Goal: Browse casually: Explore the website without a specific task or goal

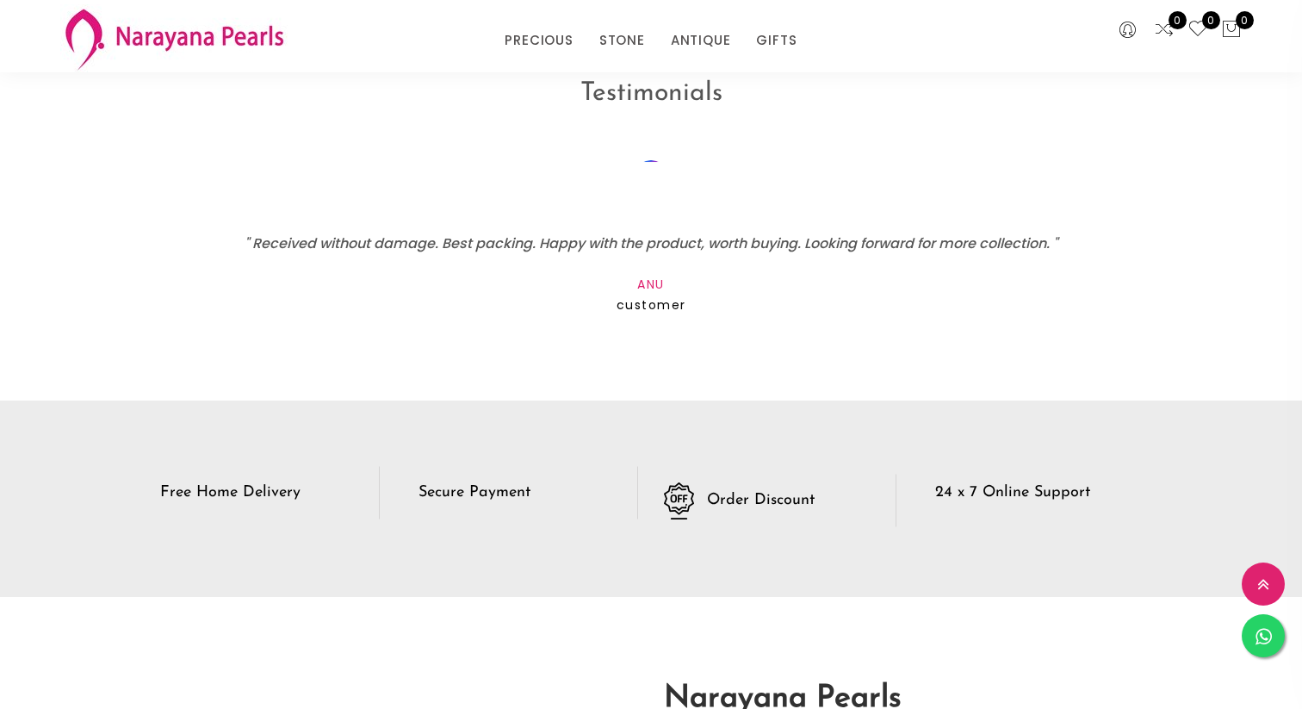
scroll to position [2343, 0]
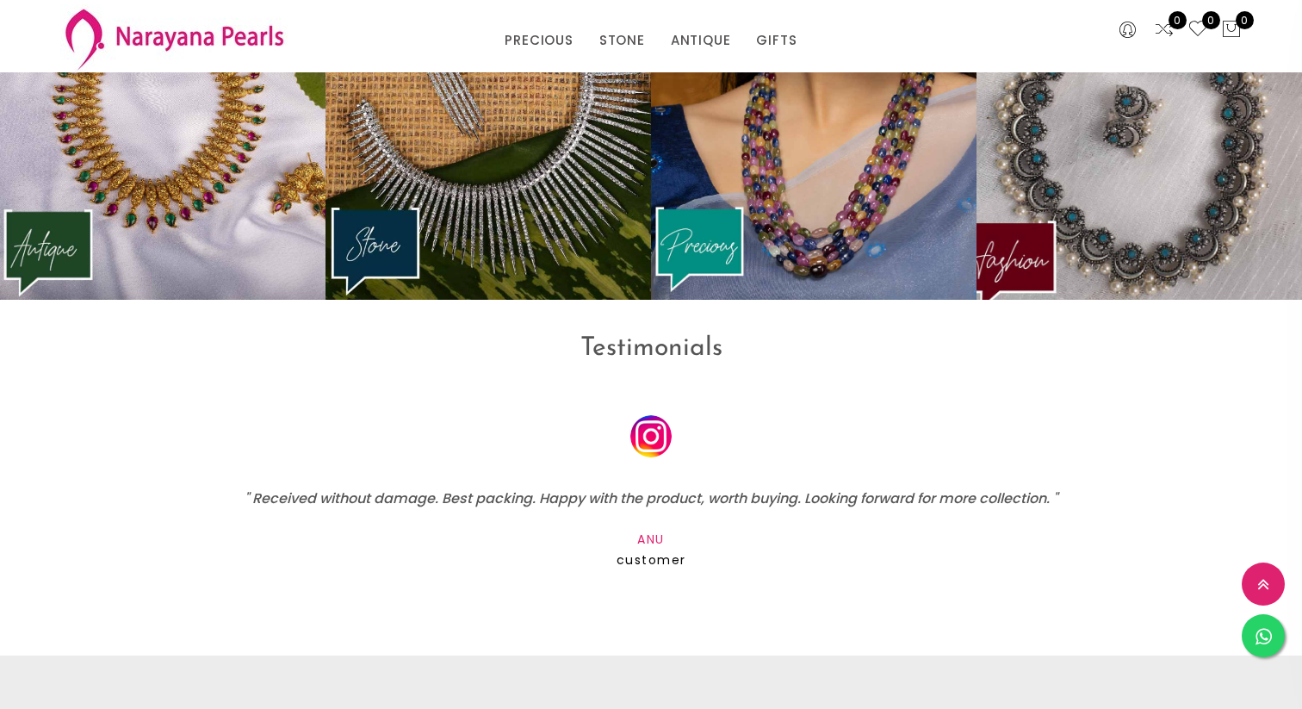
click at [1138, 181] on img at bounding box center [1139, 128] width 358 height 377
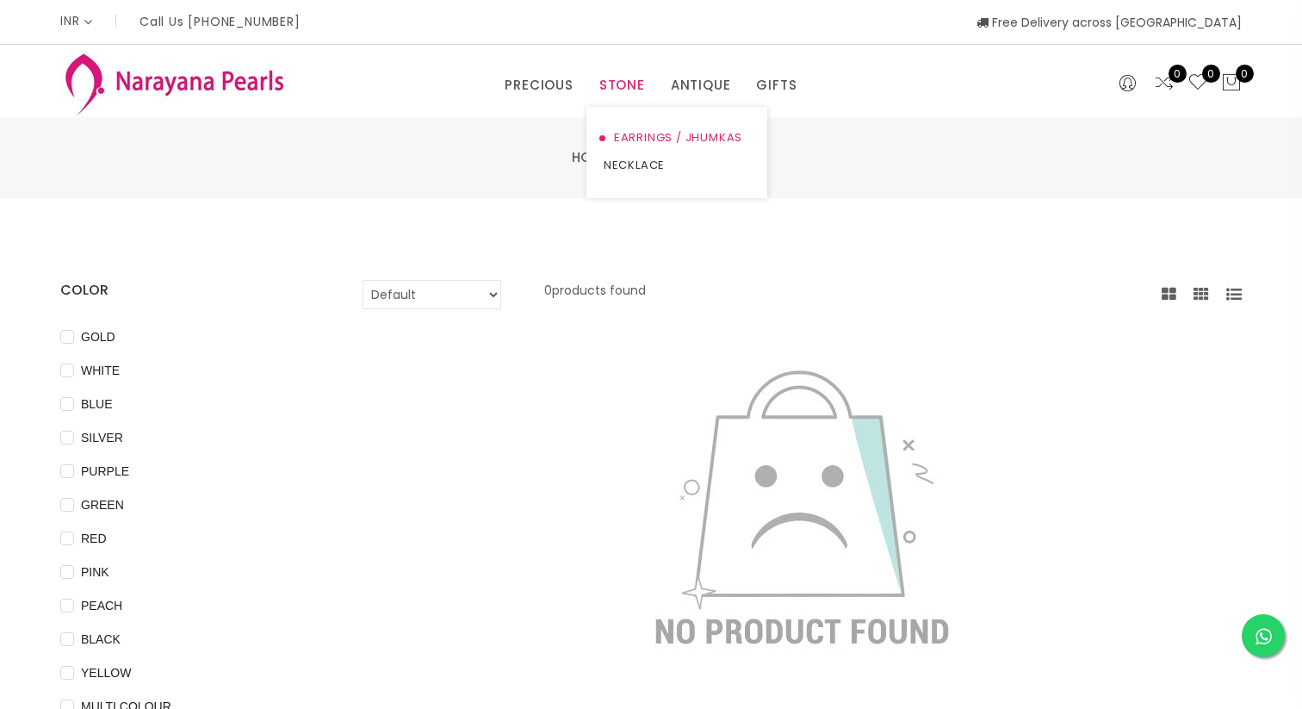
click at [628, 133] on link "EARRINGS / JHUMKAS" at bounding box center [677, 138] width 146 height 28
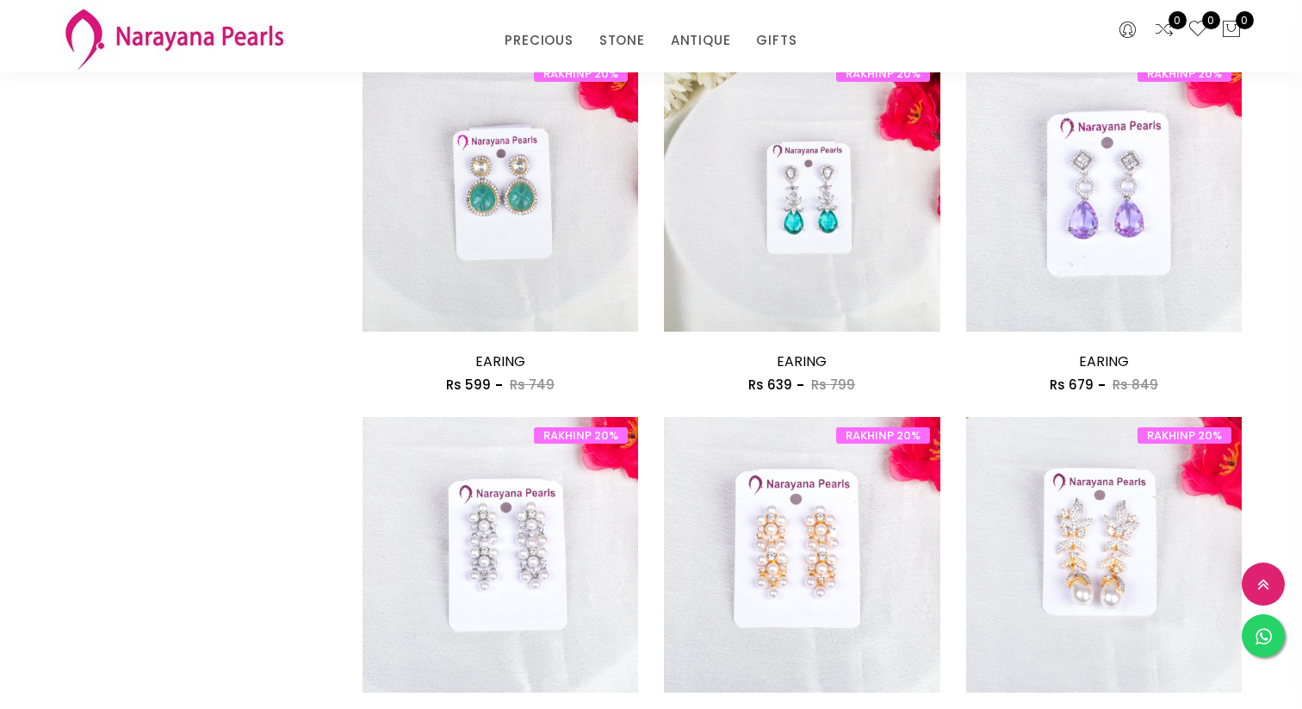
scroll to position [1656, 0]
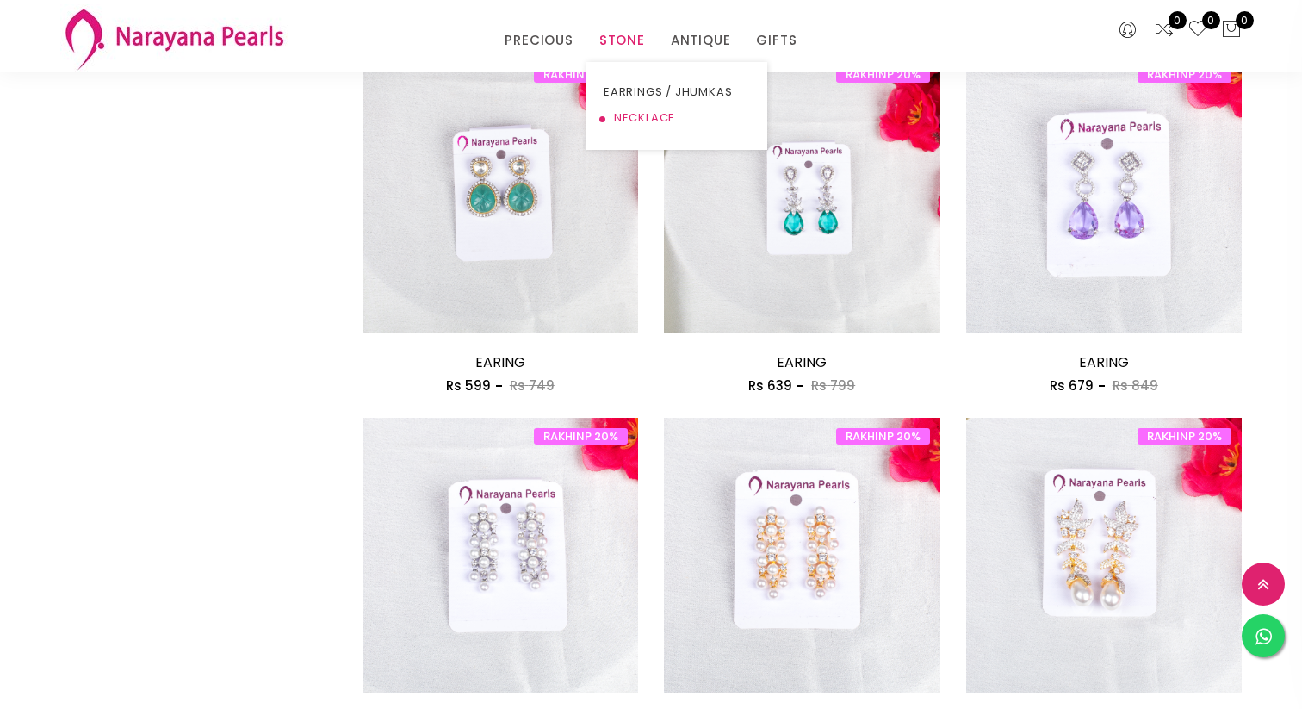
click at [628, 116] on link "NECKLACE" at bounding box center [677, 118] width 146 height 26
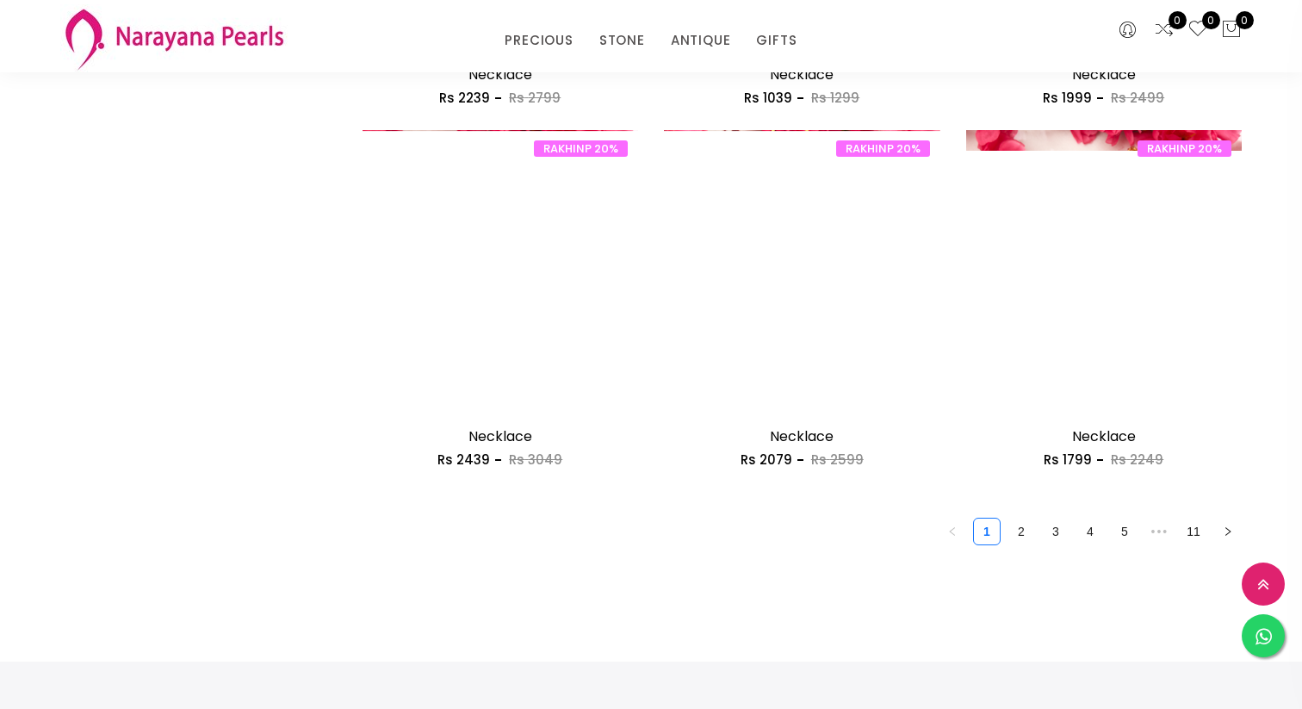
scroll to position [2306, 0]
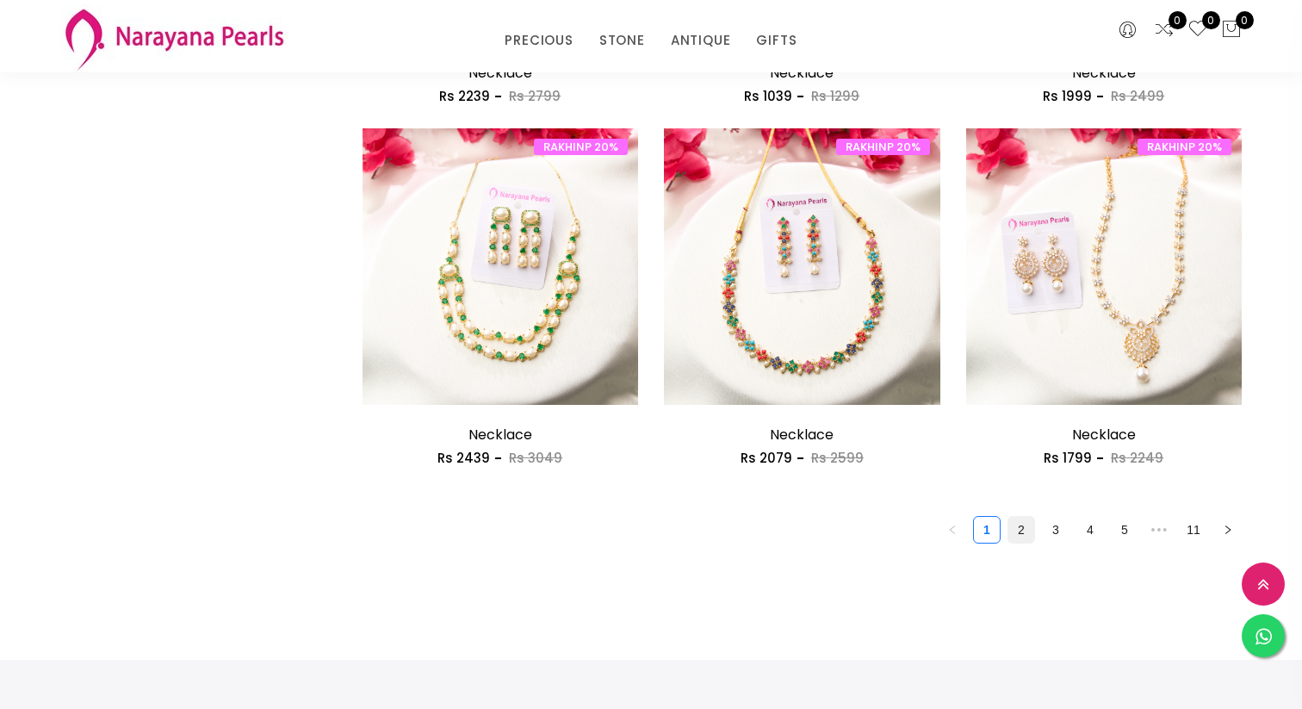
click at [1018, 536] on link "2" at bounding box center [1021, 530] width 26 height 26
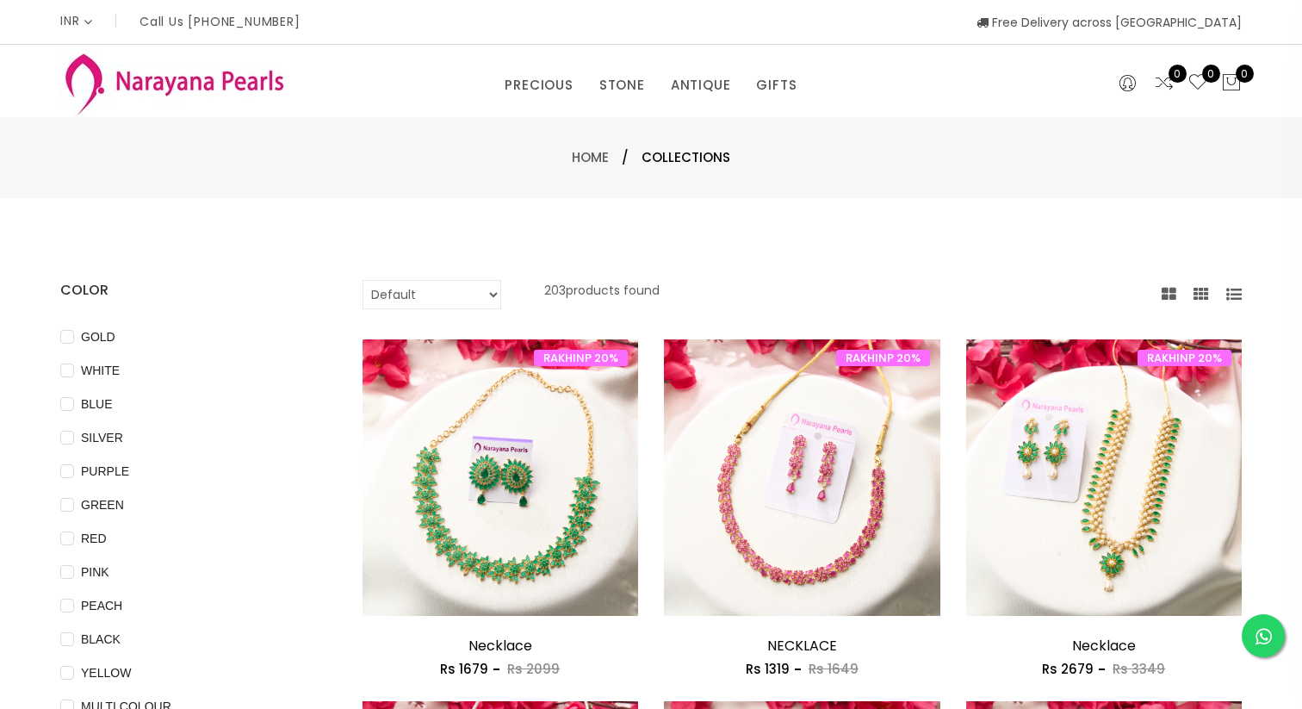
click at [1233, 291] on icon at bounding box center [1234, 295] width 16 height 16
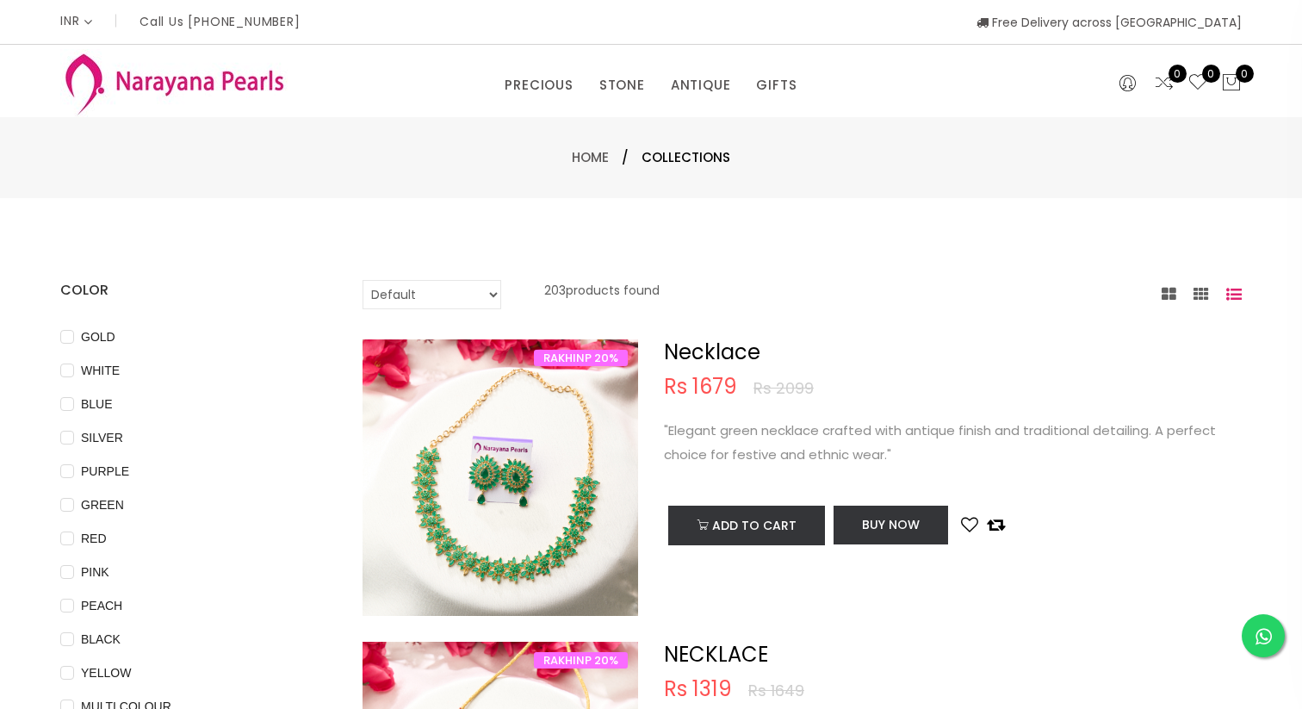
click at [1184, 293] on div at bounding box center [1202, 295] width 80 height 22
click at [1184, 290] on div at bounding box center [1202, 295] width 80 height 22
click at [1179, 290] on div at bounding box center [1202, 295] width 80 height 22
click at [1206, 292] on icon at bounding box center [1202, 295] width 16 height 16
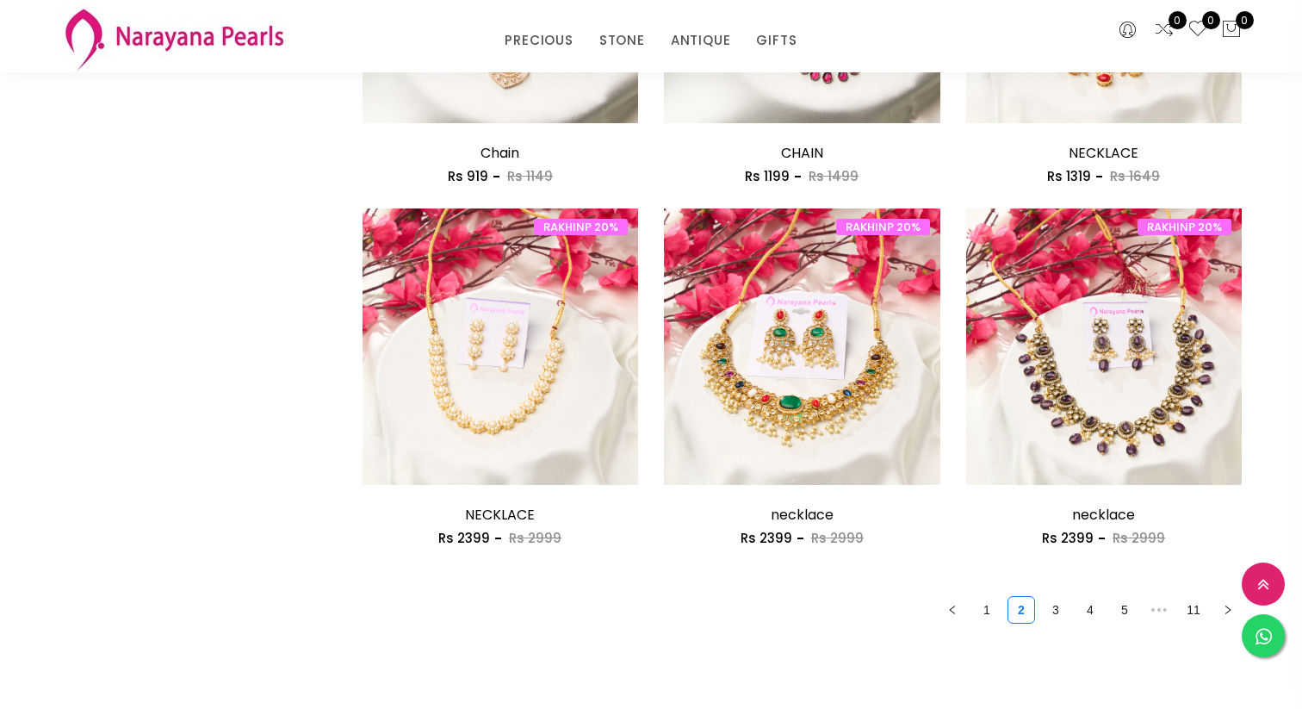
scroll to position [2240, 0]
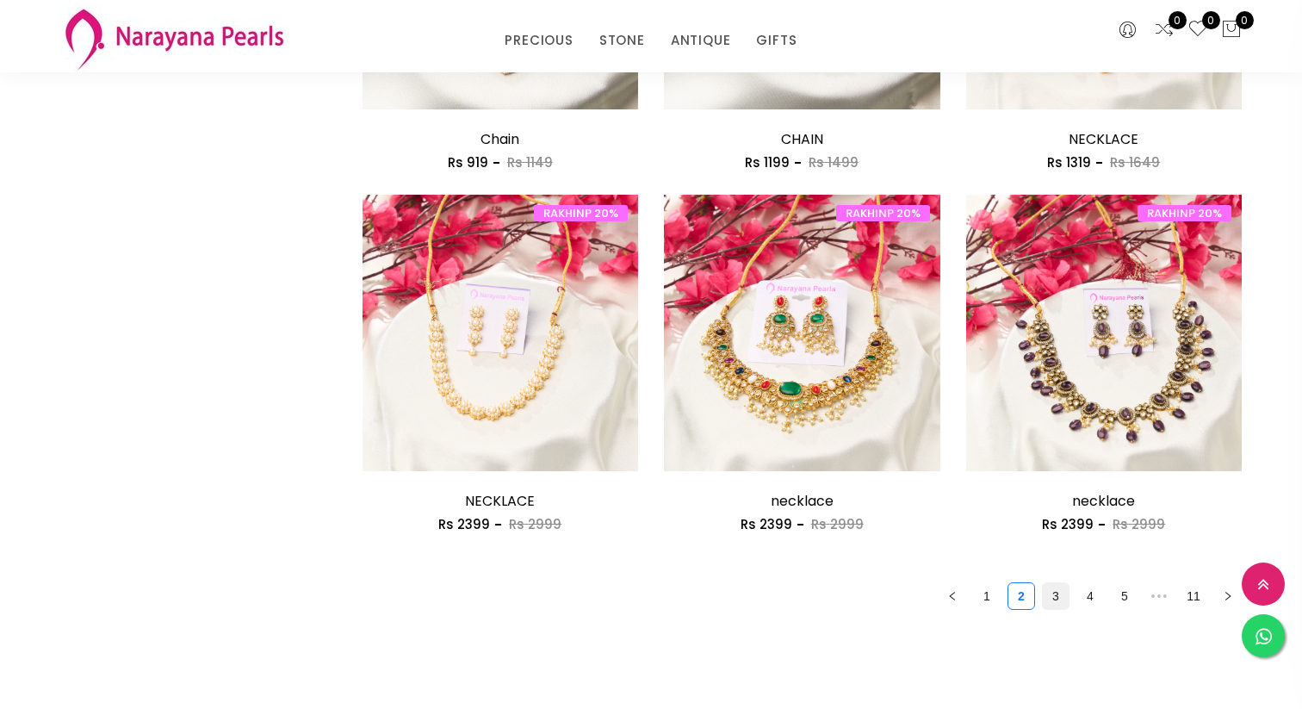
click at [1049, 602] on link "3" at bounding box center [1056, 596] width 26 height 26
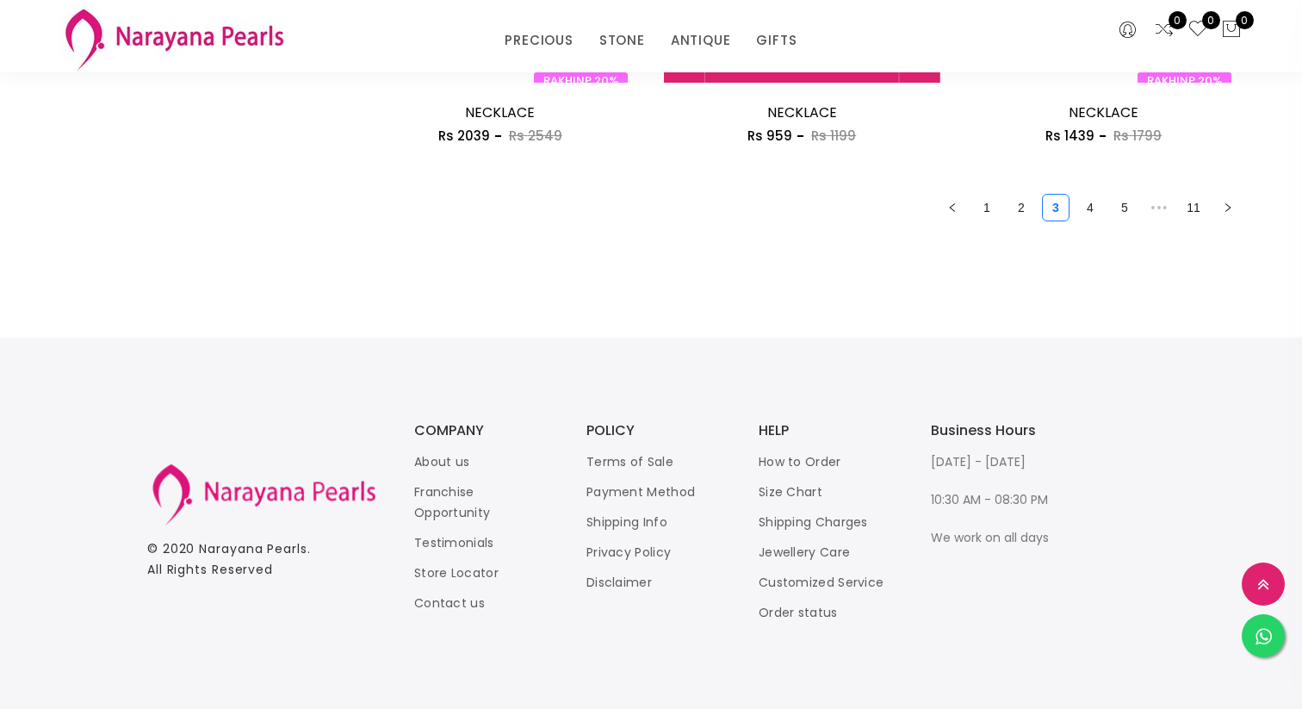
scroll to position [2486, 0]
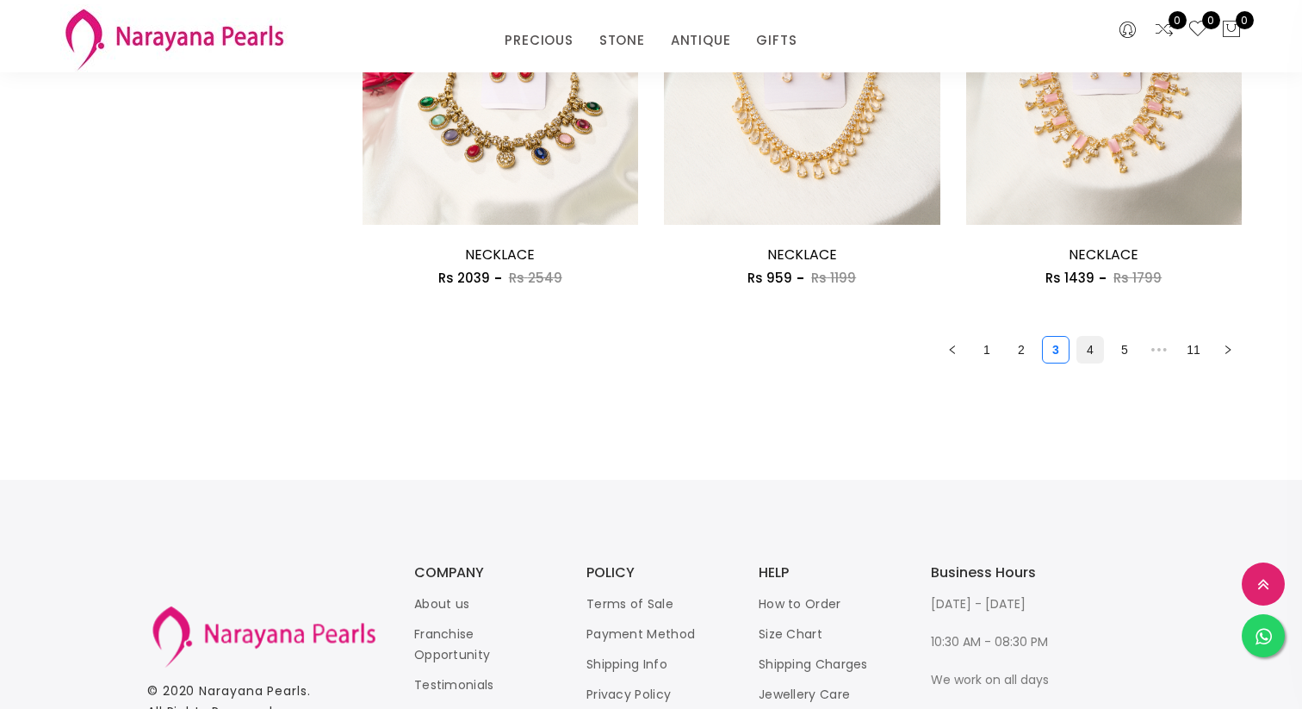
click at [1093, 351] on link "4" at bounding box center [1090, 350] width 26 height 26
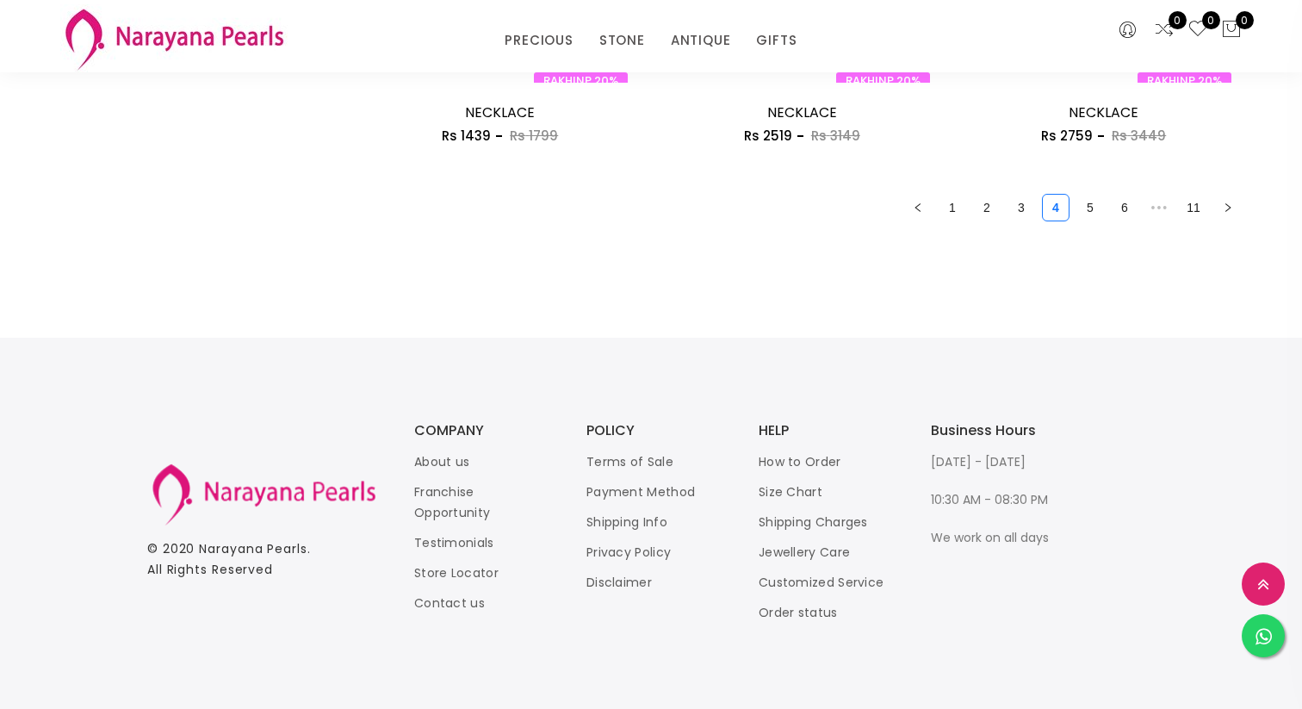
scroll to position [2192, 0]
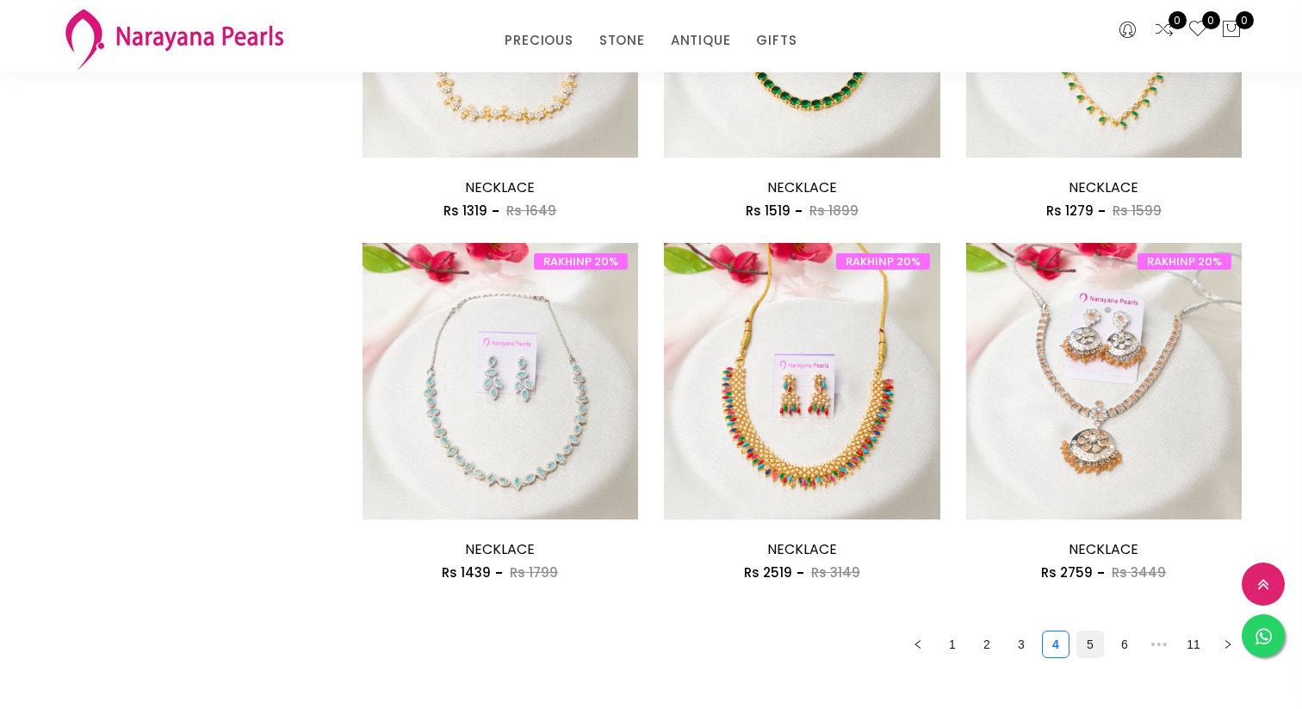
click at [1088, 647] on link "5" at bounding box center [1090, 644] width 26 height 26
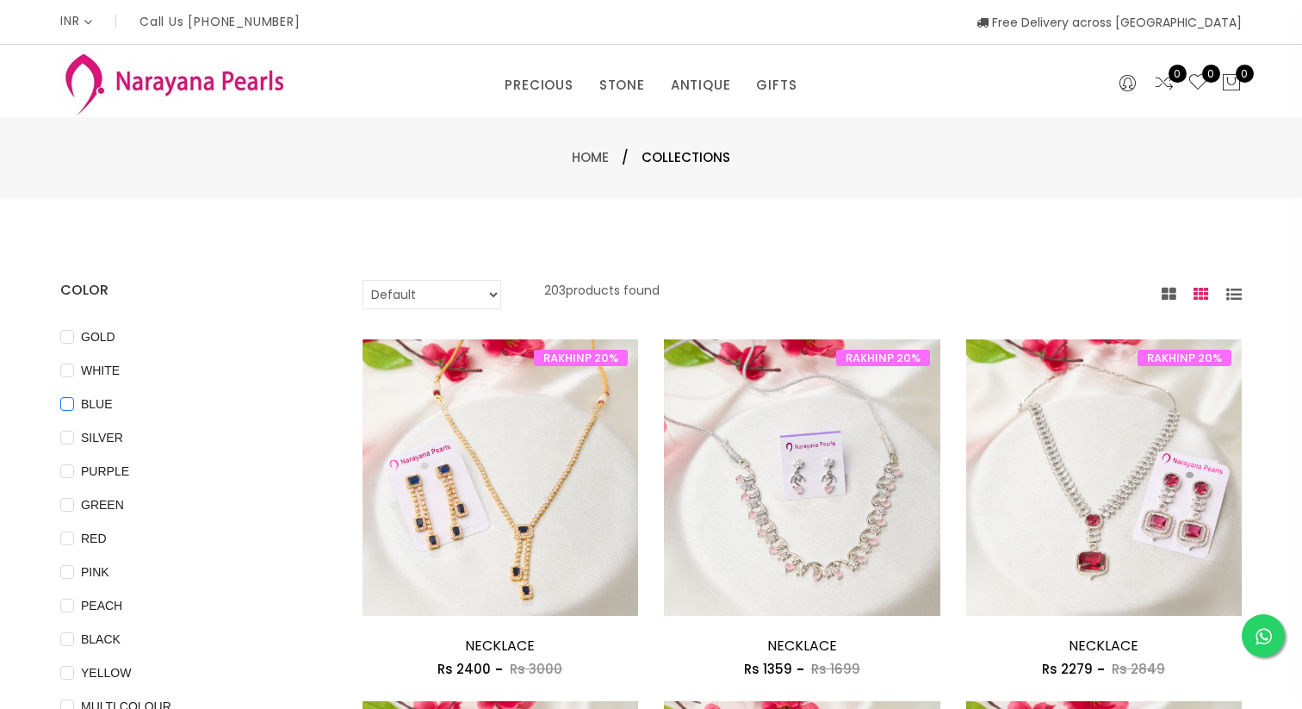
click at [67, 403] on input "BLUE" at bounding box center [67, 416] width 14 height 39
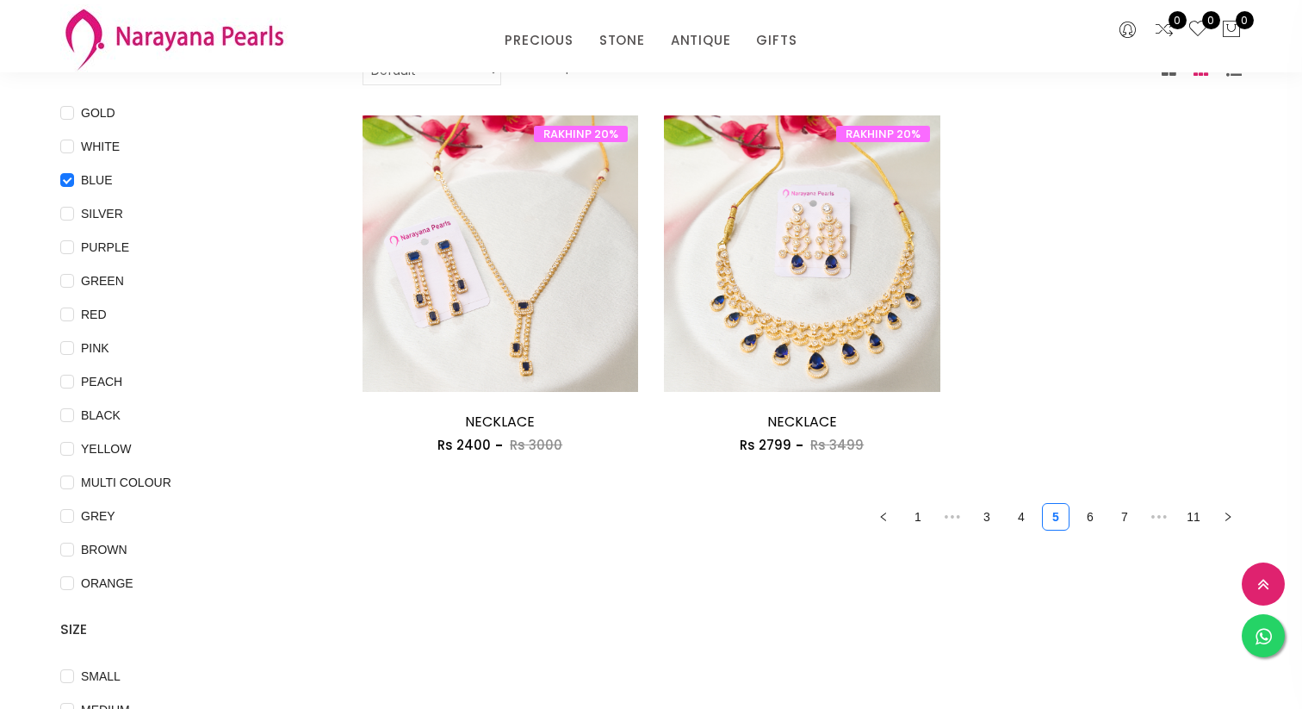
scroll to position [102, 0]
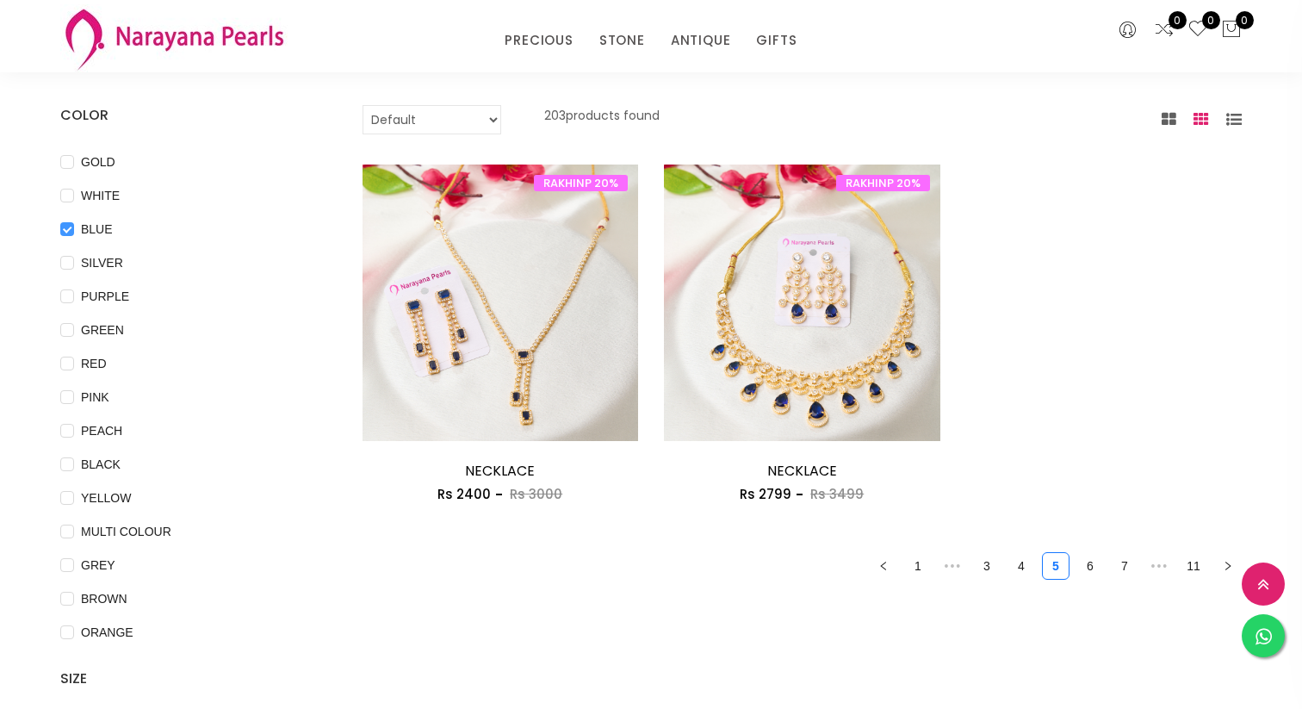
click at [69, 227] on input "BLUE" at bounding box center [67, 241] width 14 height 39
checkbox input "false"
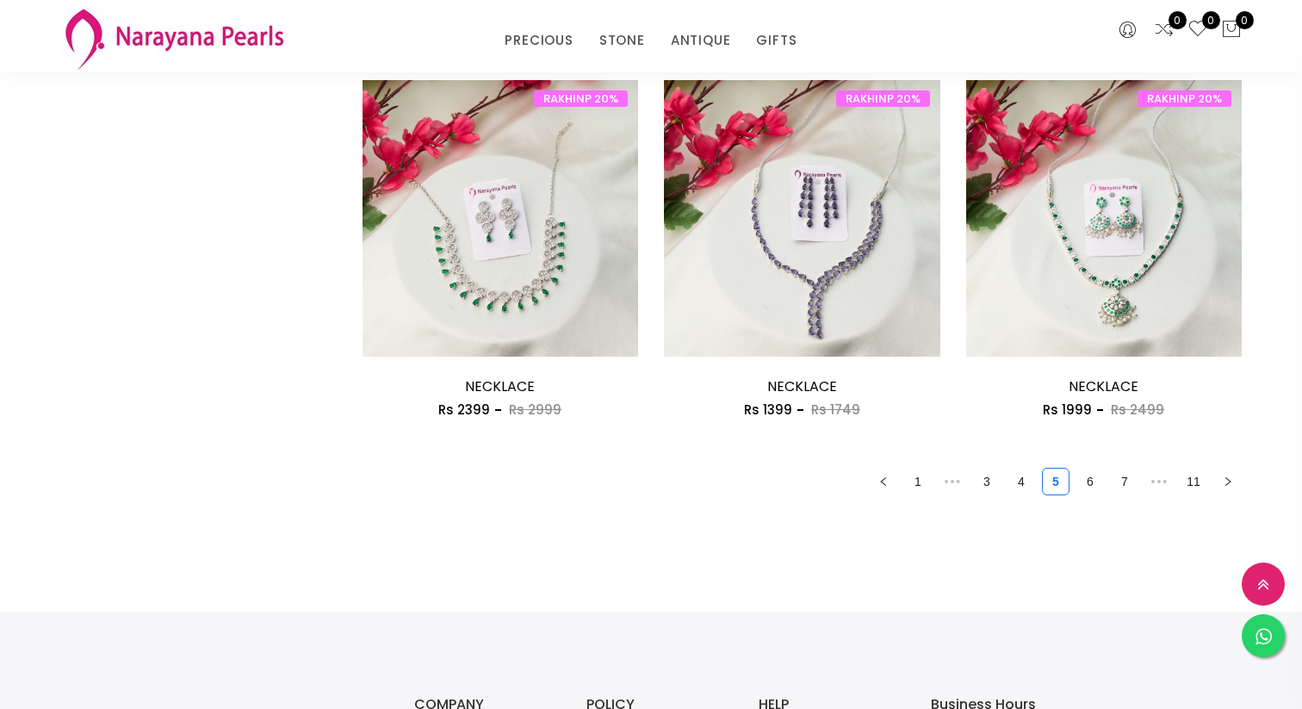
scroll to position [2393, 0]
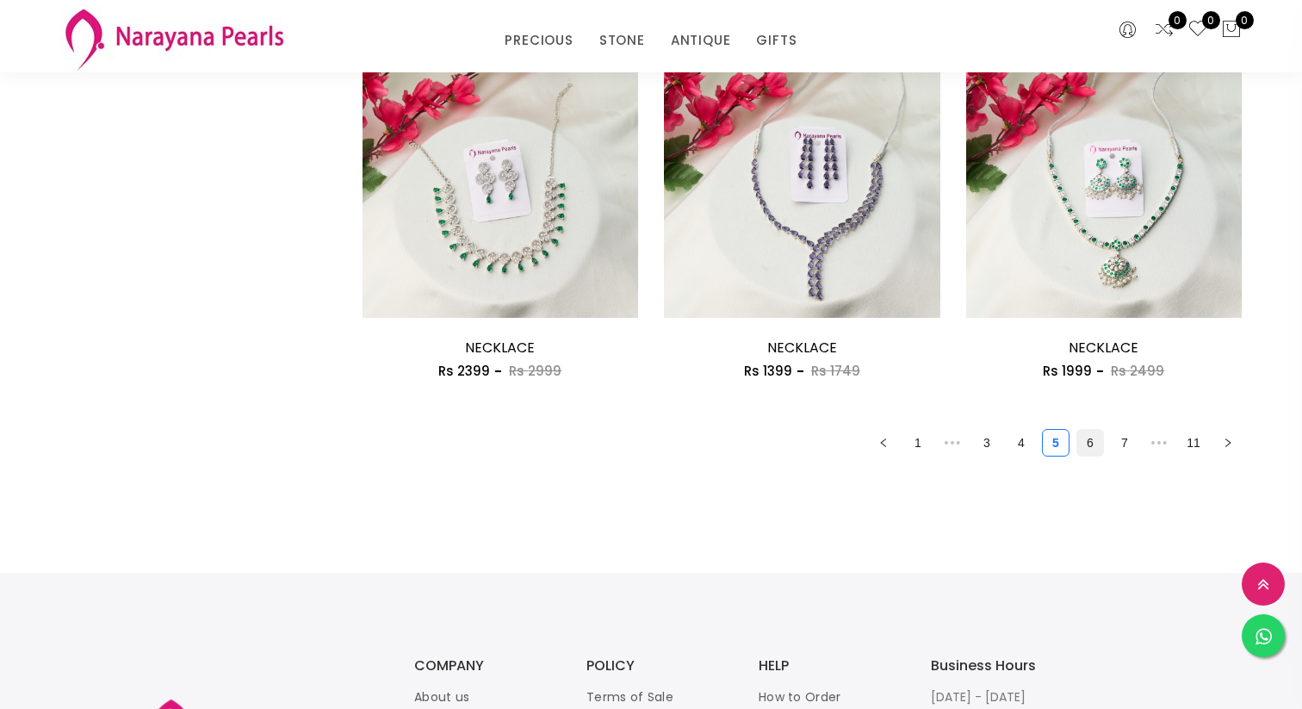
click at [1087, 443] on link "6" at bounding box center [1090, 443] width 26 height 26
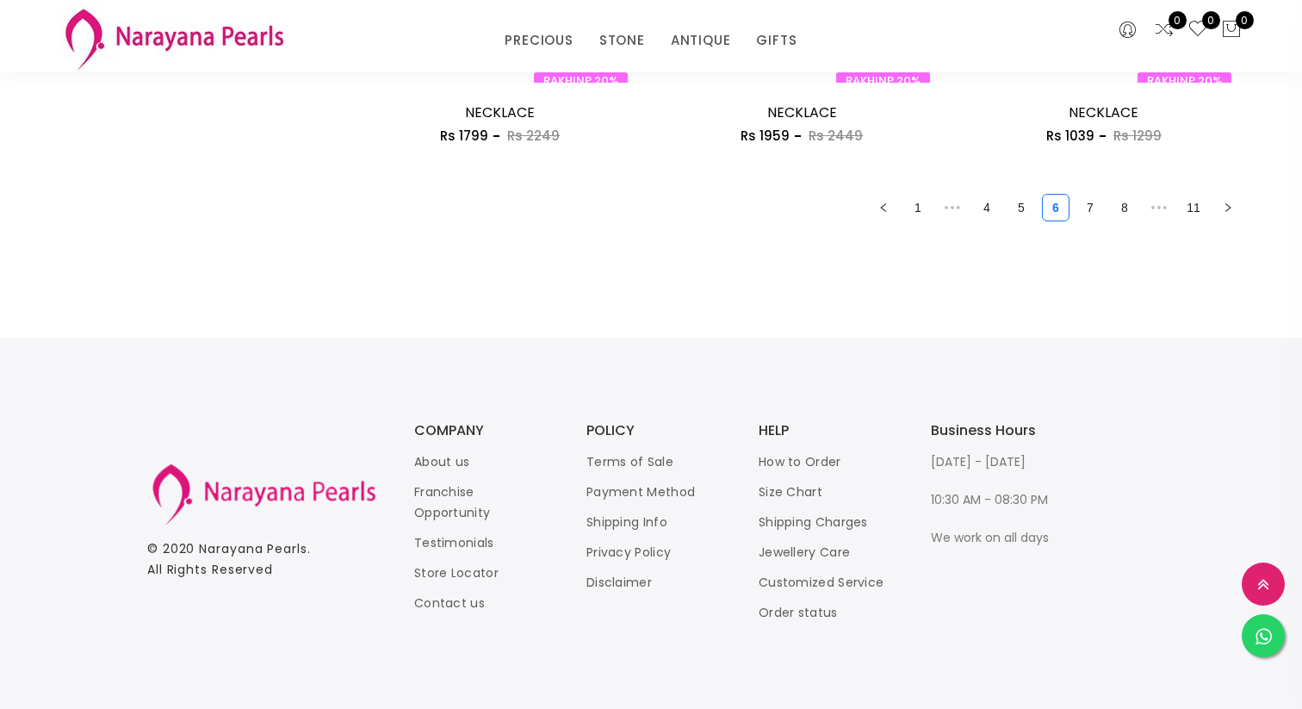
scroll to position [2349, 0]
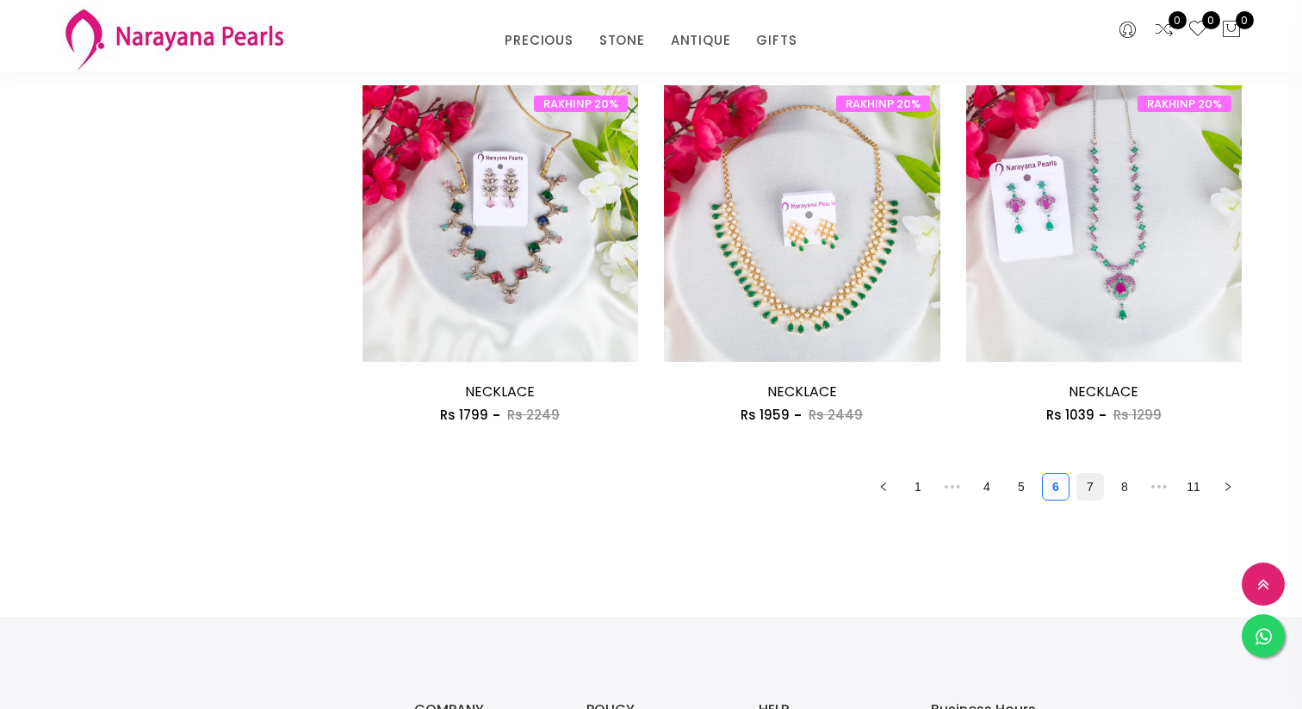
click at [1090, 487] on link "7" at bounding box center [1090, 487] width 26 height 26
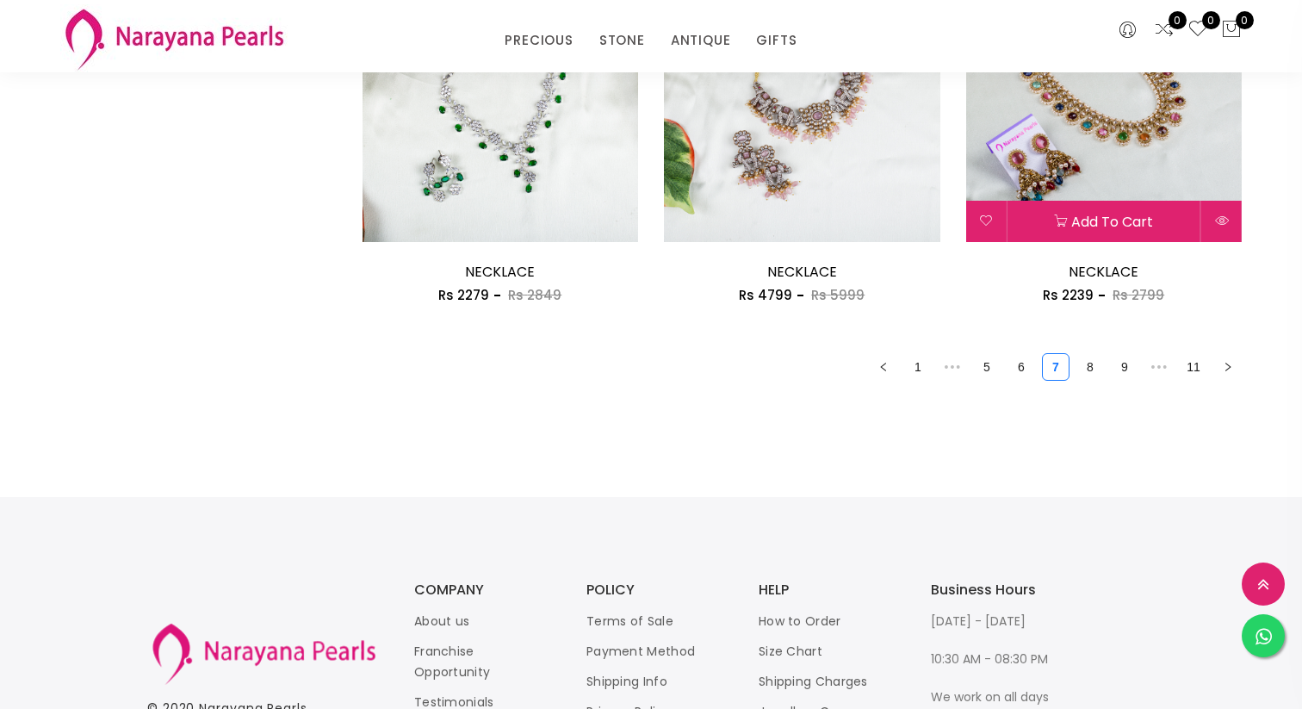
scroll to position [2490, 0]
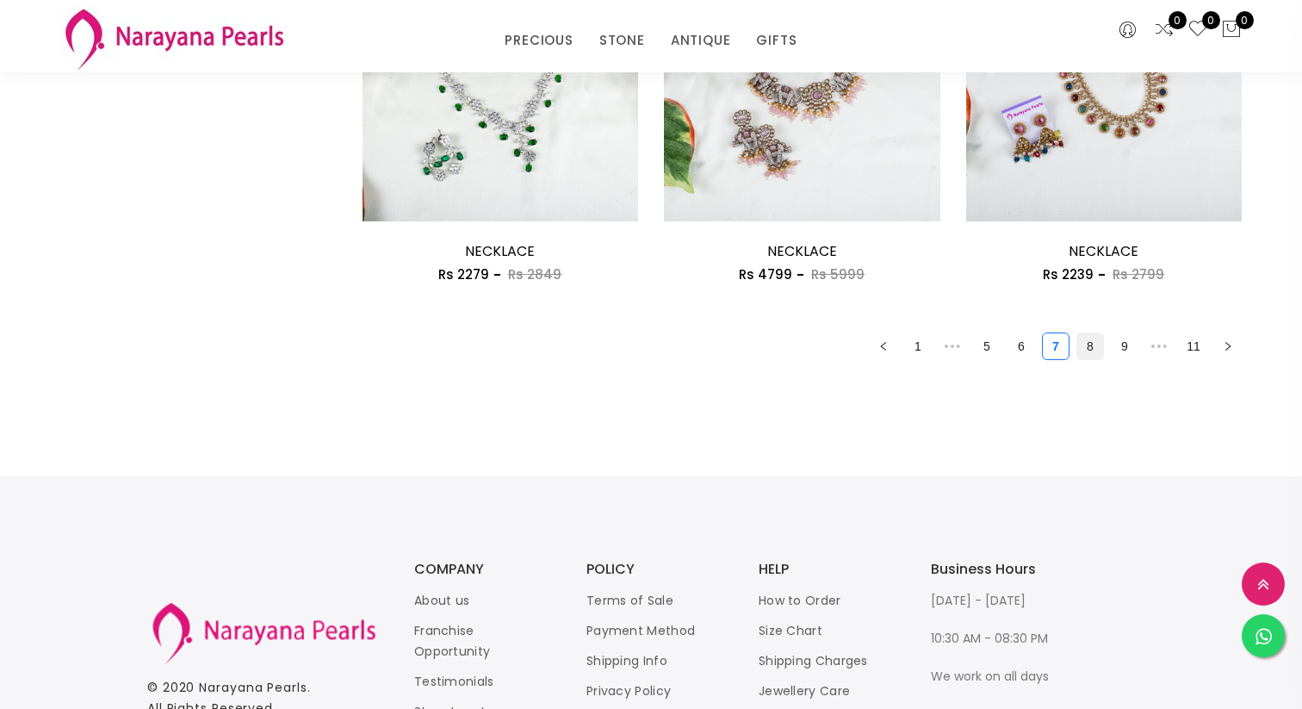
click at [1088, 347] on link "8" at bounding box center [1090, 346] width 26 height 26
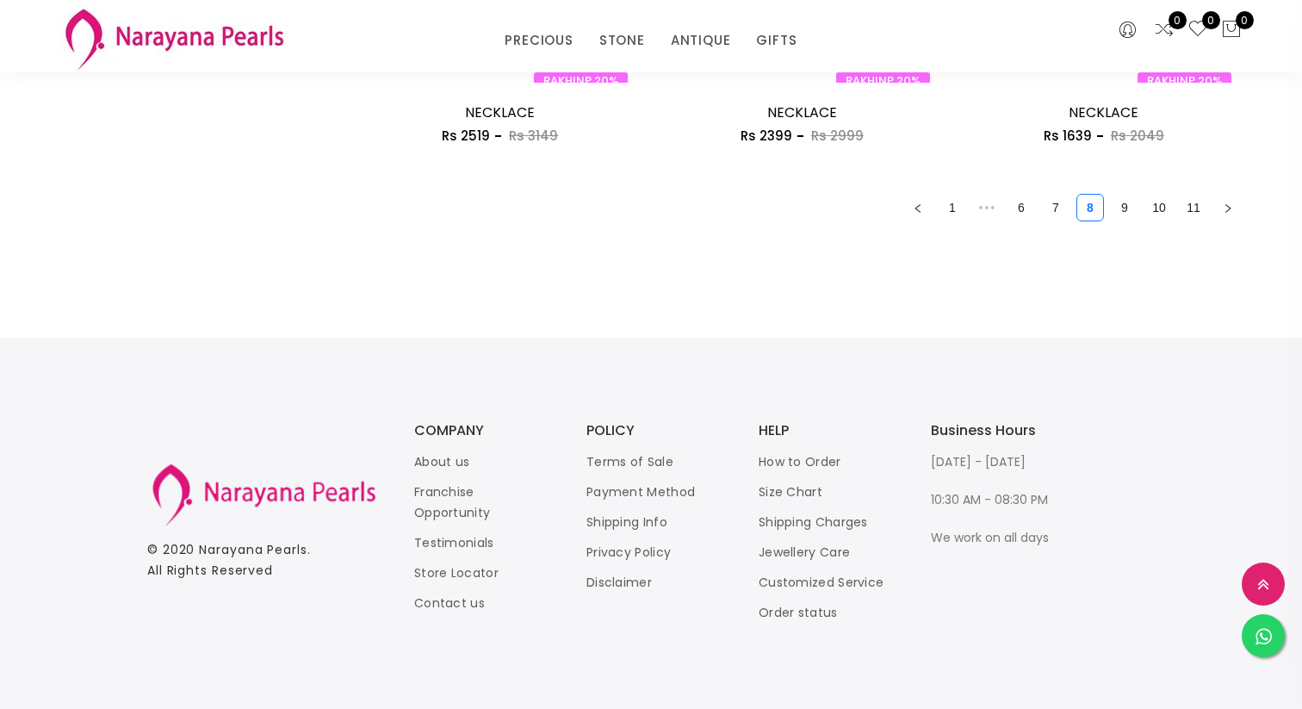
scroll to position [2236, 0]
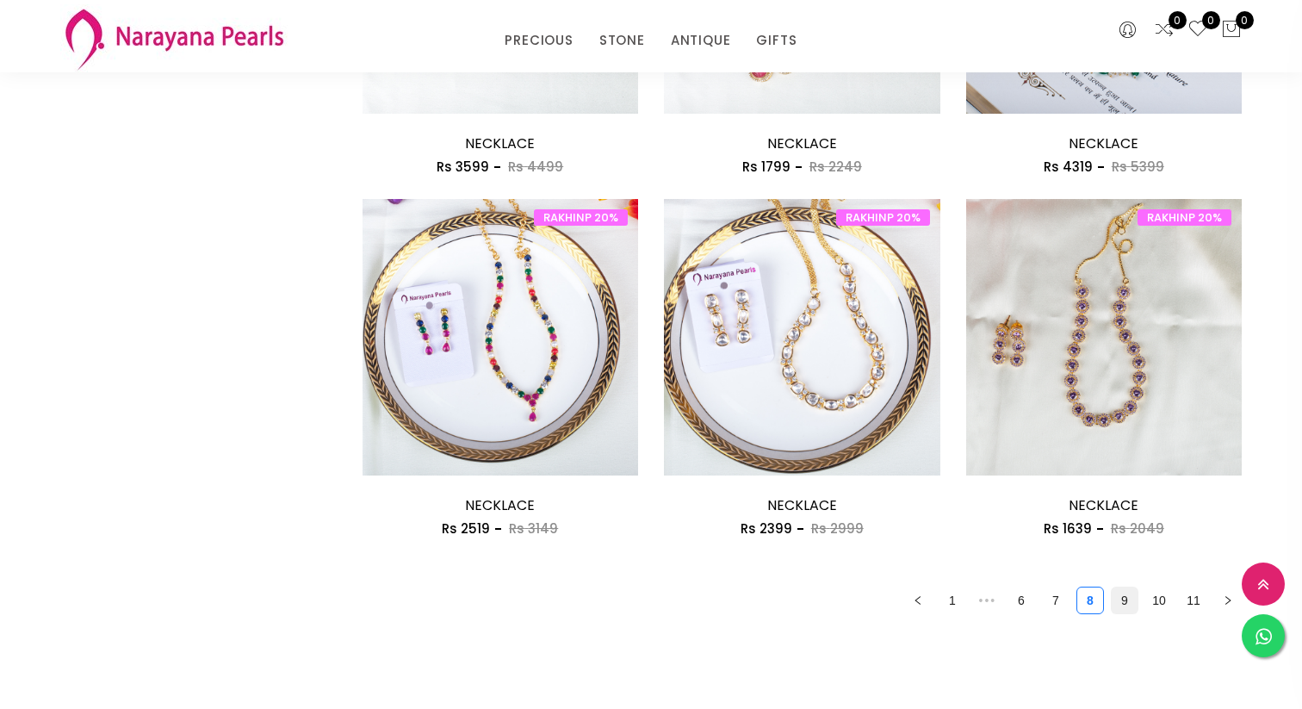
click at [1127, 602] on link "9" at bounding box center [1125, 600] width 26 height 26
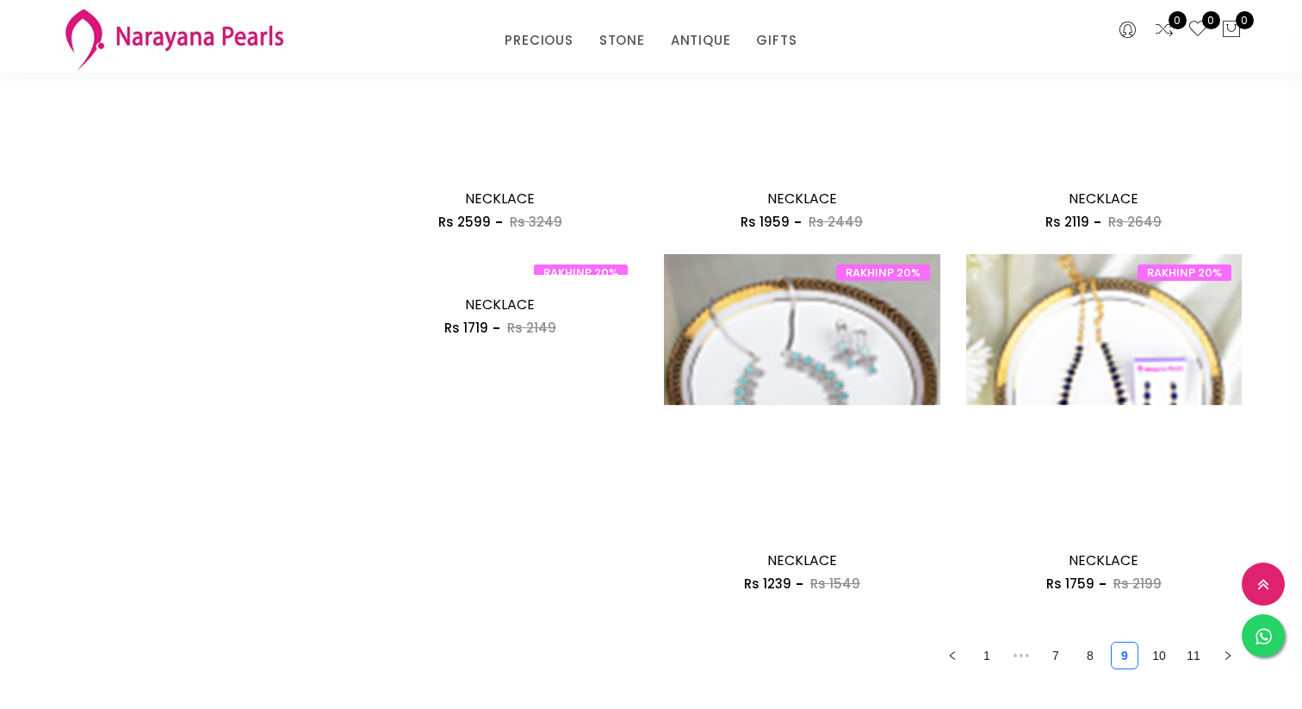
scroll to position [2181, 0]
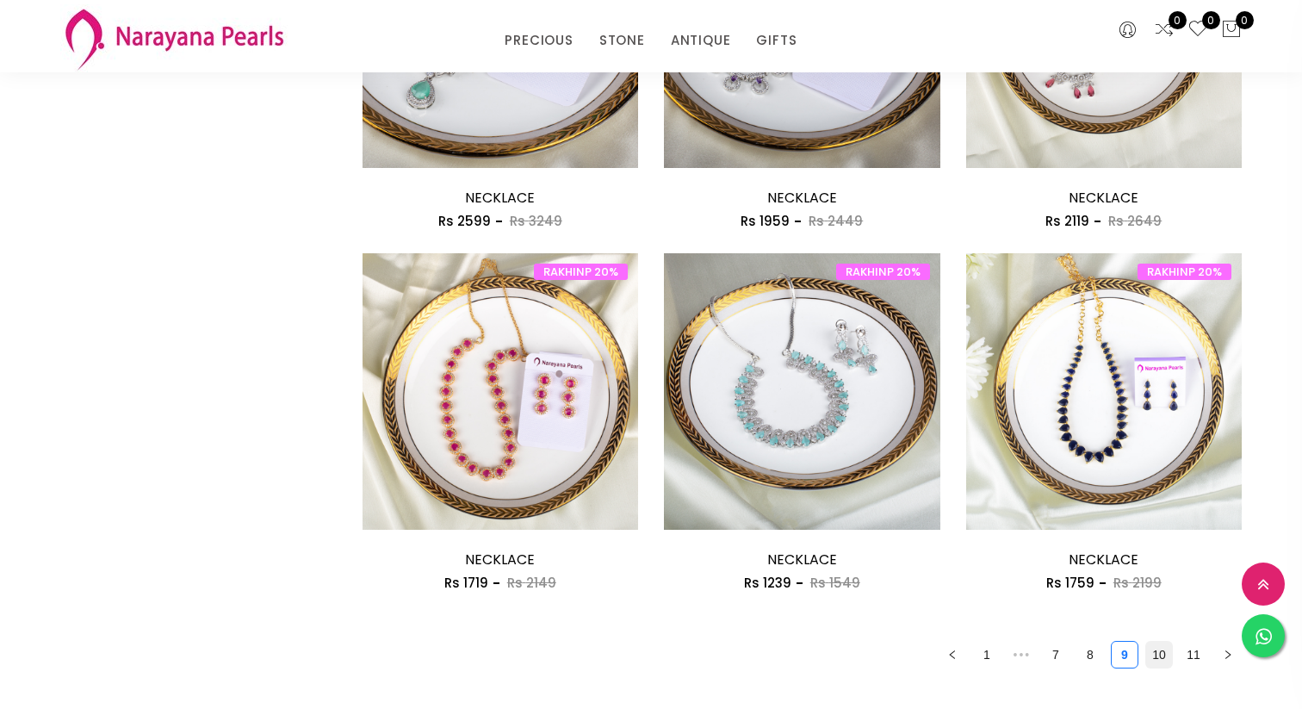
click at [1160, 655] on link "10" at bounding box center [1159, 655] width 26 height 26
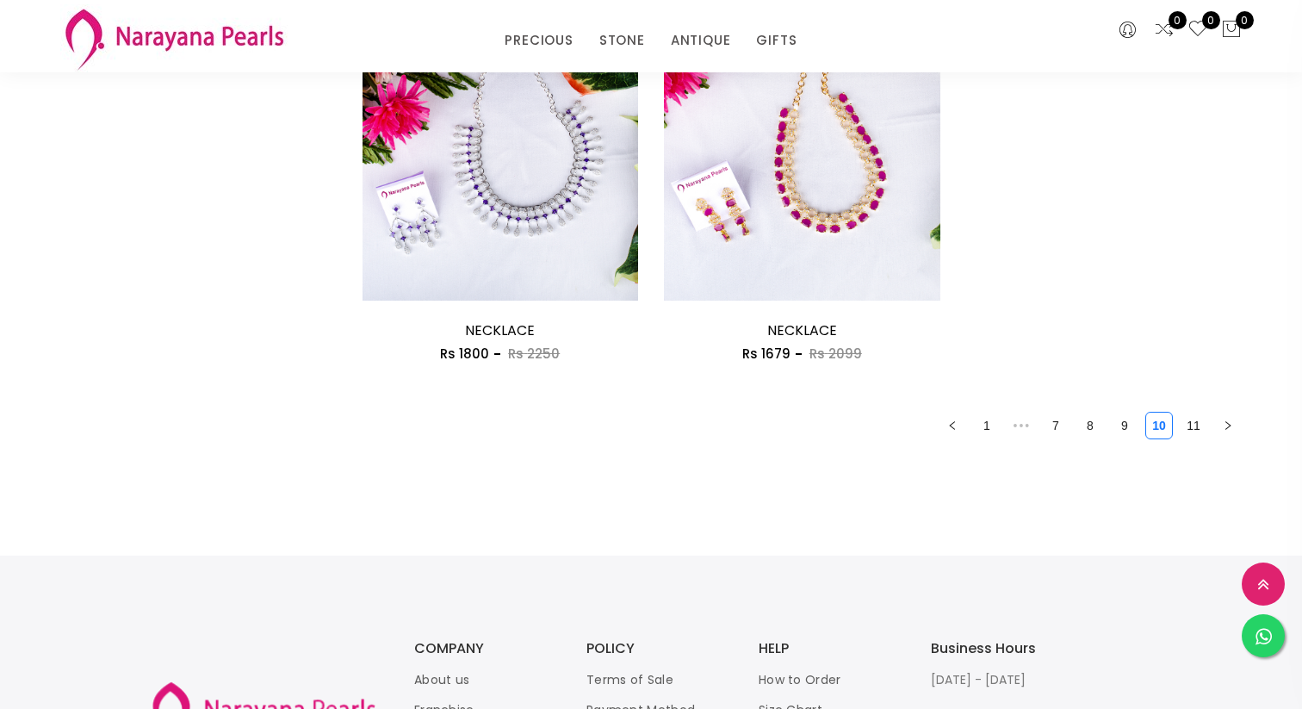
scroll to position [1764, 0]
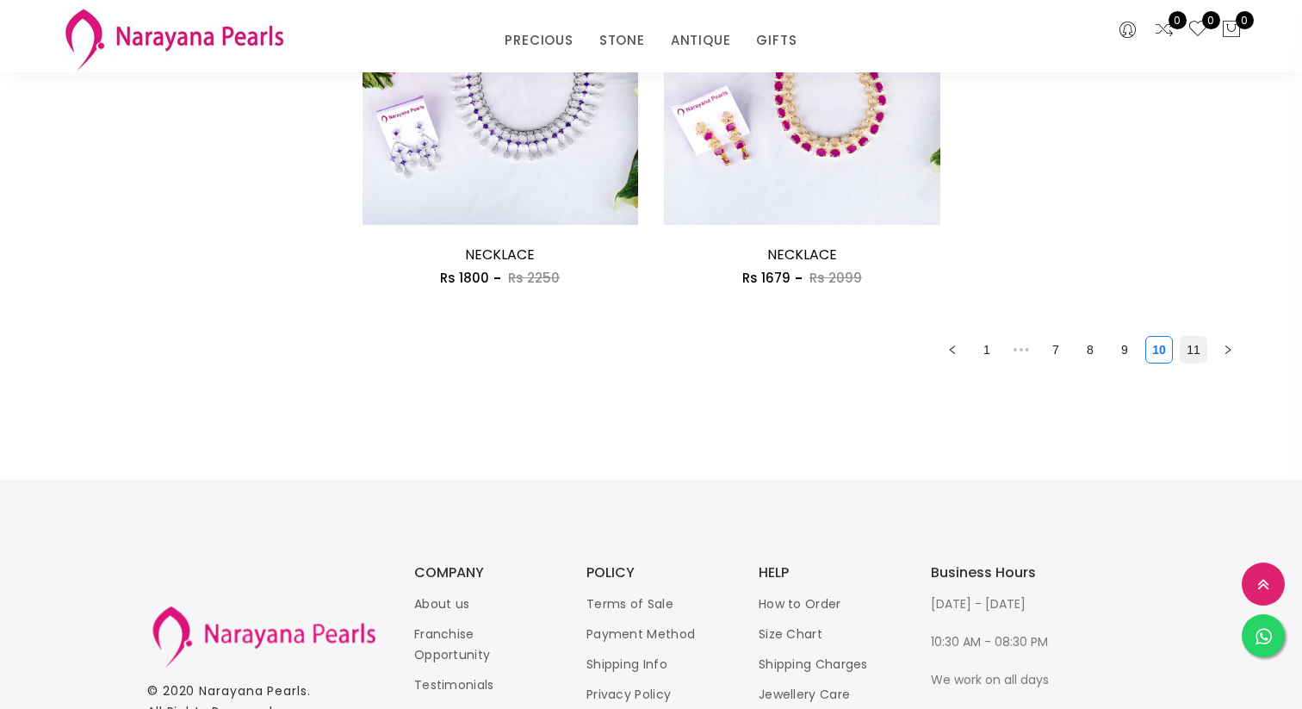
click at [1194, 351] on link "11" at bounding box center [1194, 350] width 26 height 26
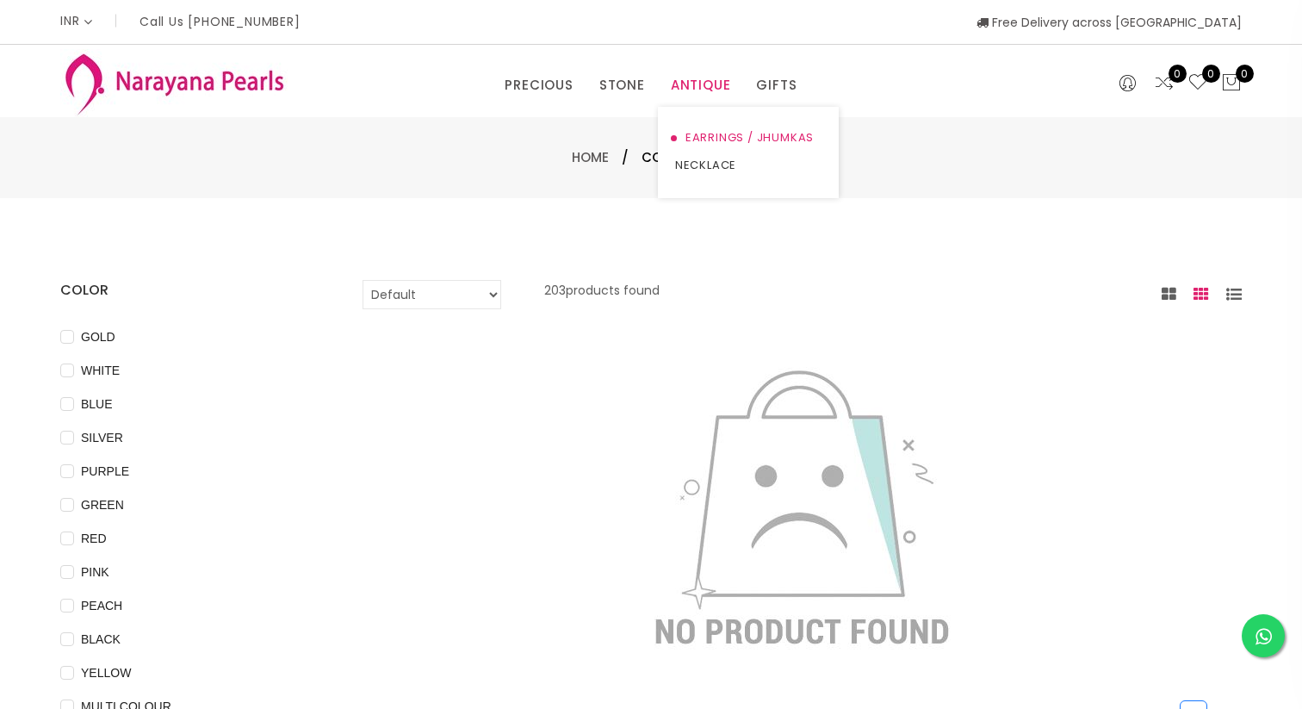
click at [705, 138] on link "EARRINGS / JHUMKAS" at bounding box center [748, 138] width 146 height 28
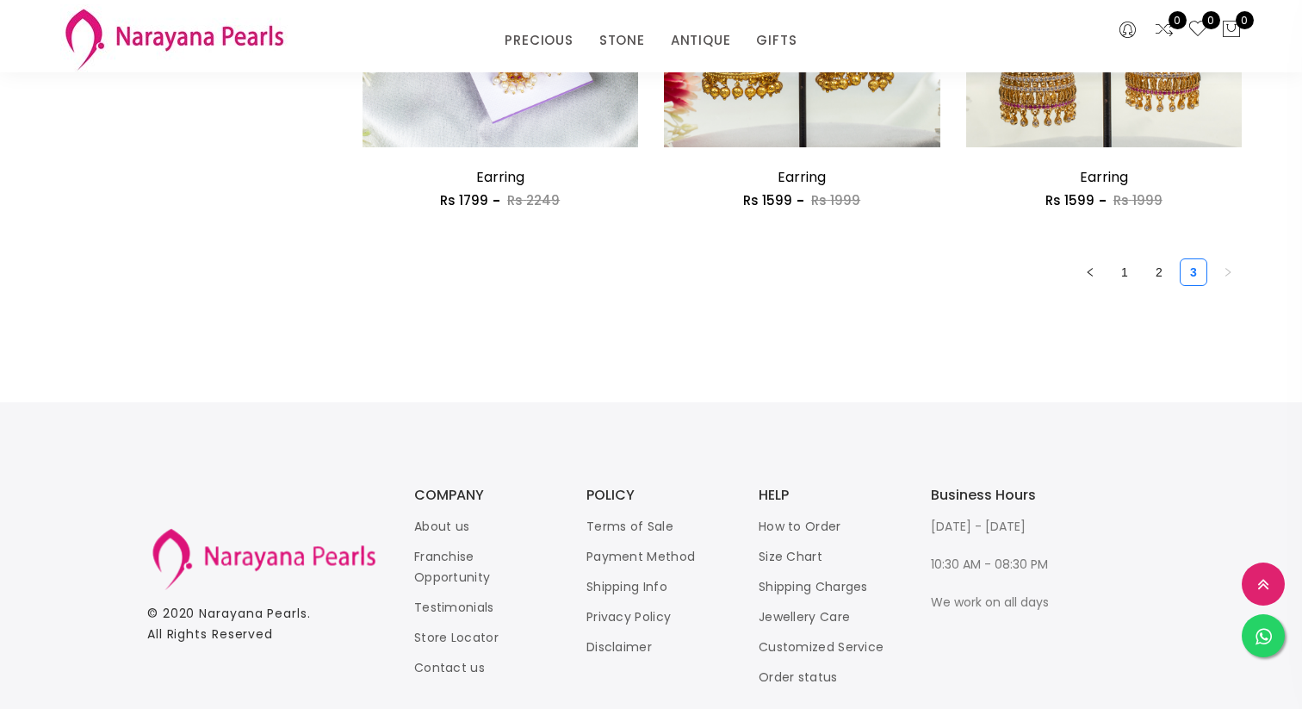
scroll to position [2571, 0]
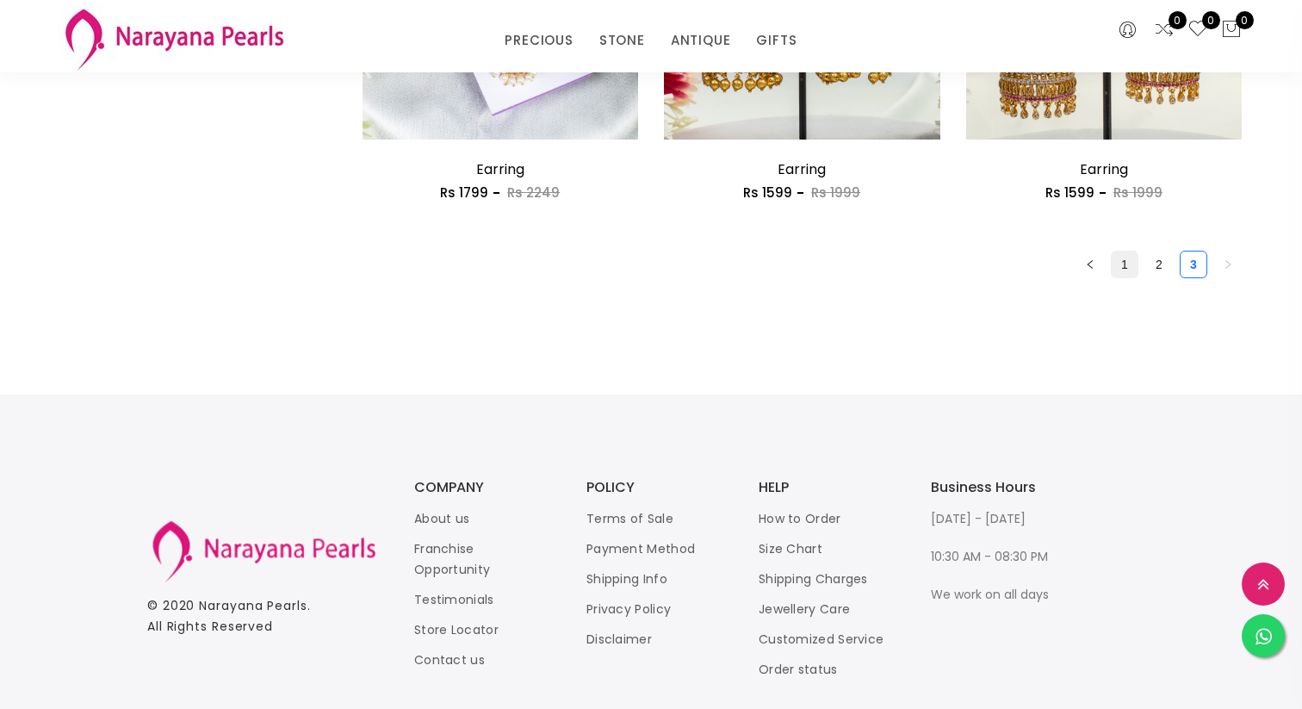
click at [1126, 264] on link "1" at bounding box center [1125, 264] width 26 height 26
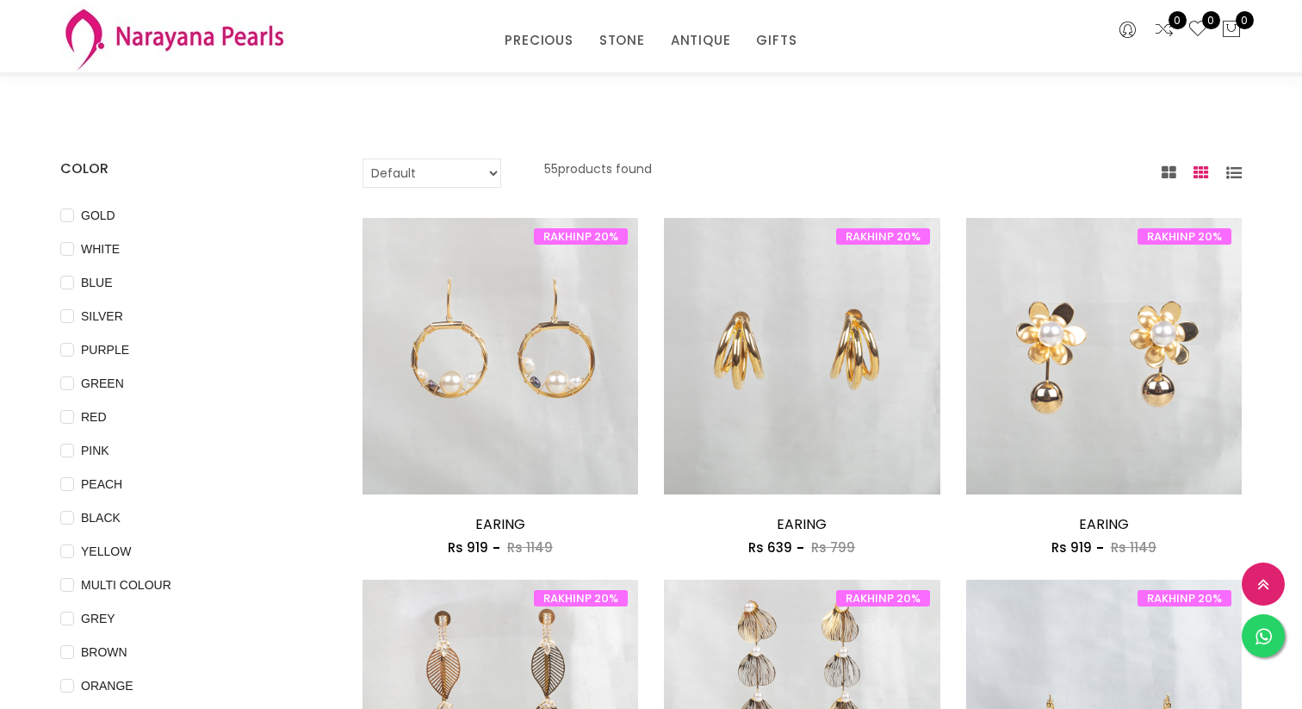
scroll to position [0, 0]
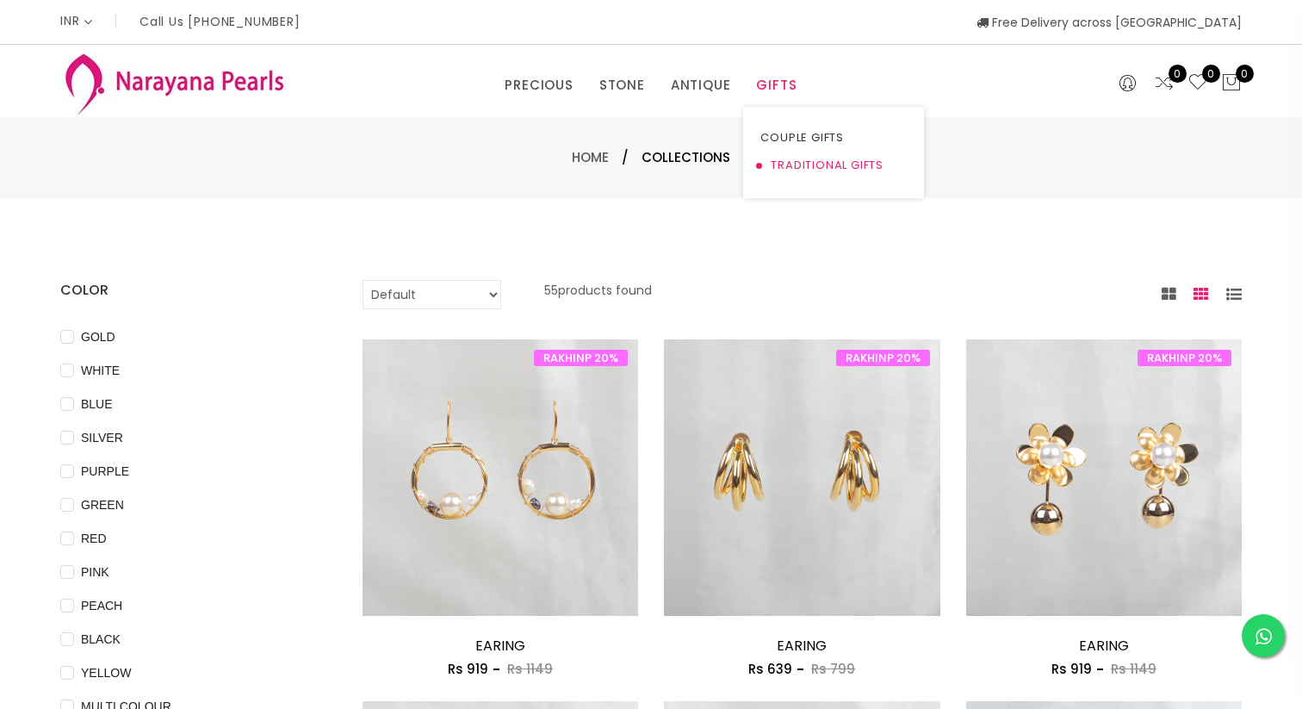
click at [791, 164] on link "TRADITIONAL GIFTS" at bounding box center [833, 166] width 146 height 28
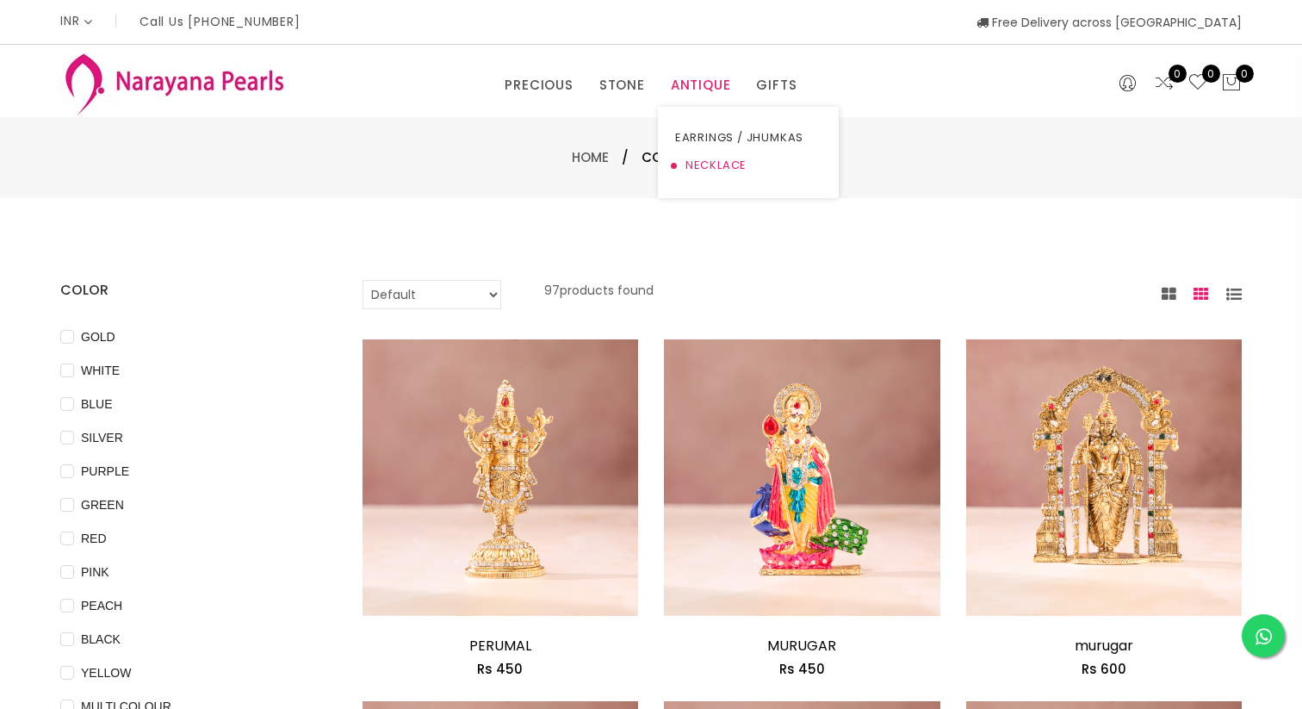
click at [697, 163] on link "NECKLACE" at bounding box center [748, 166] width 146 height 28
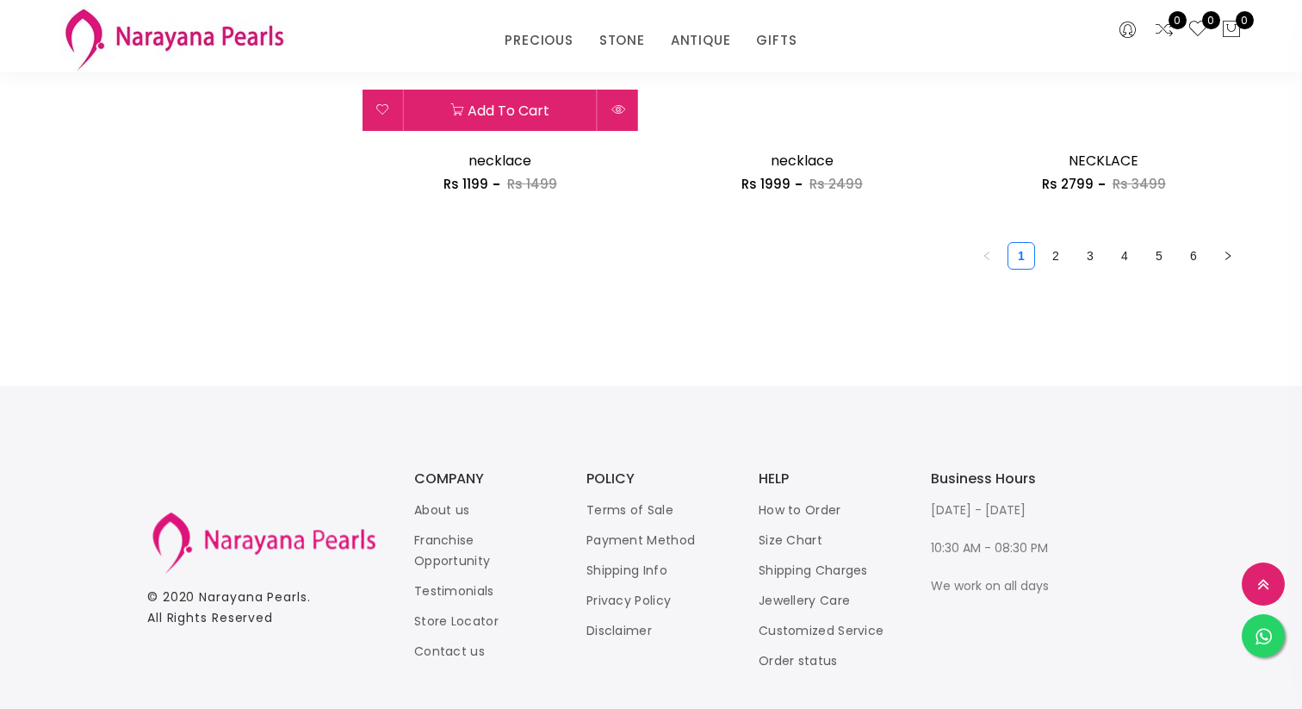
scroll to position [2588, 0]
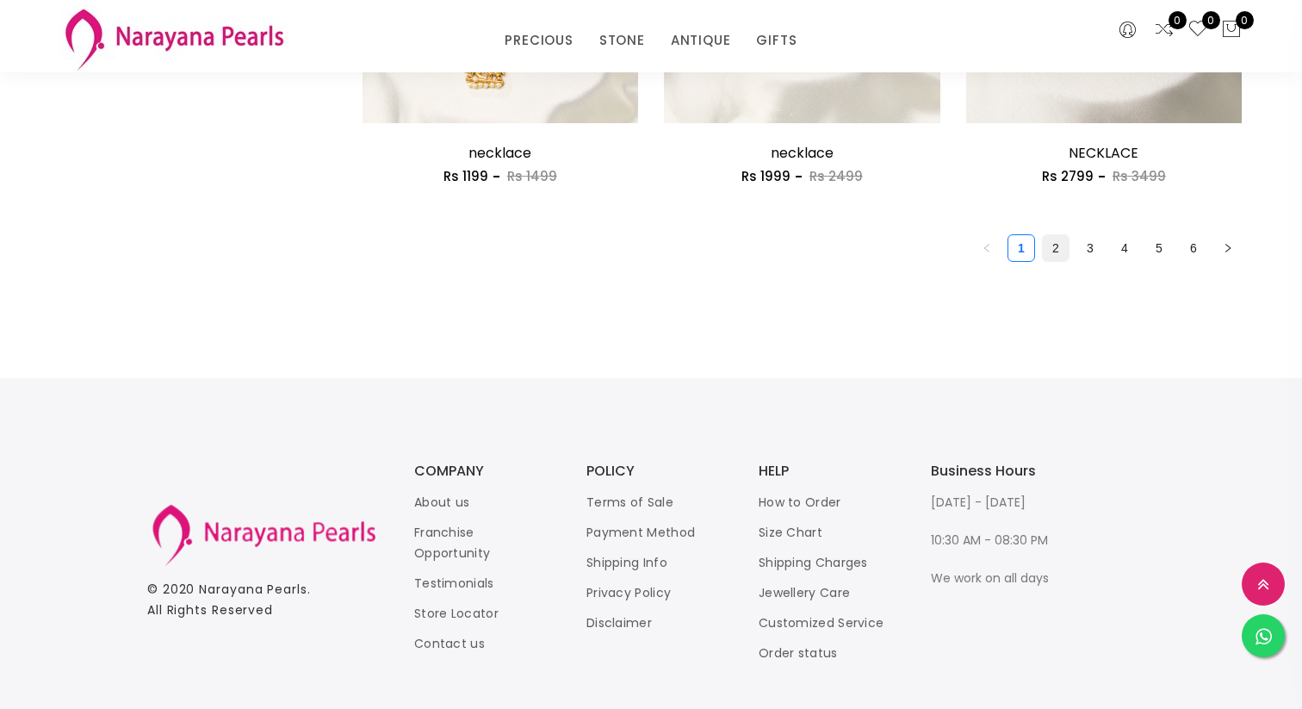
click at [1057, 254] on link "2" at bounding box center [1056, 248] width 26 height 26
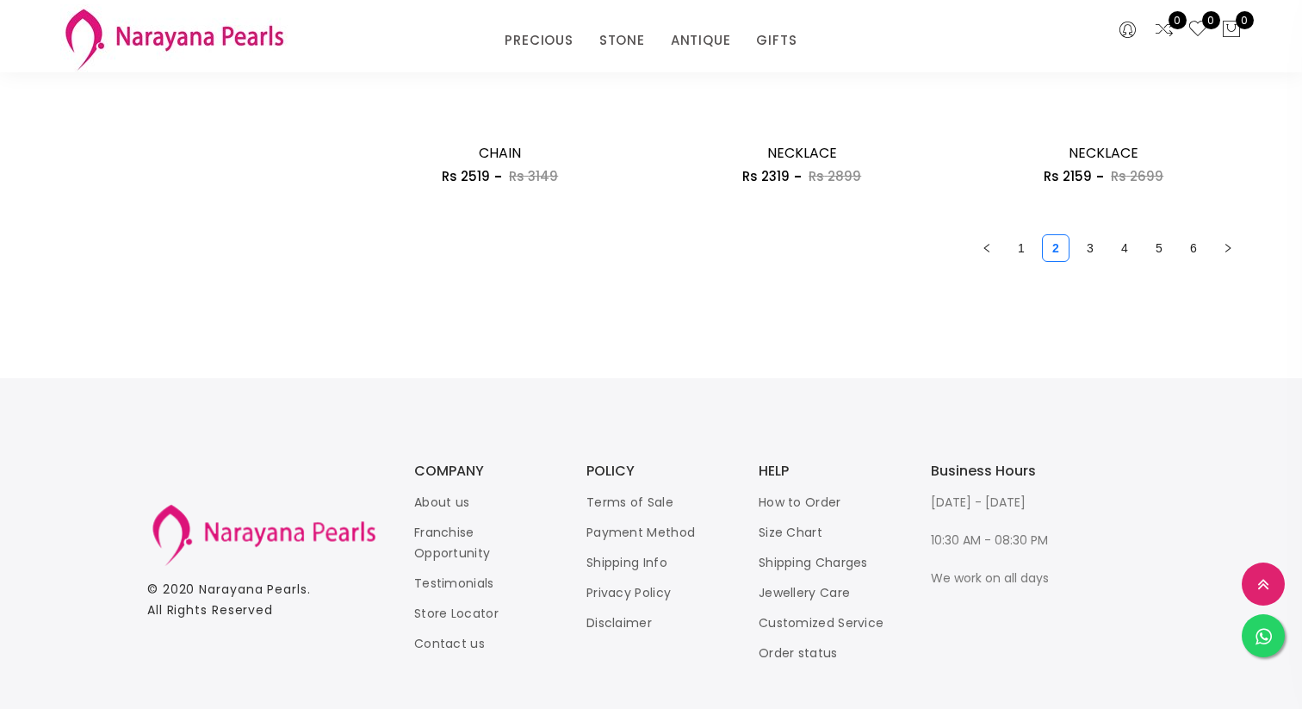
scroll to position [2360, 0]
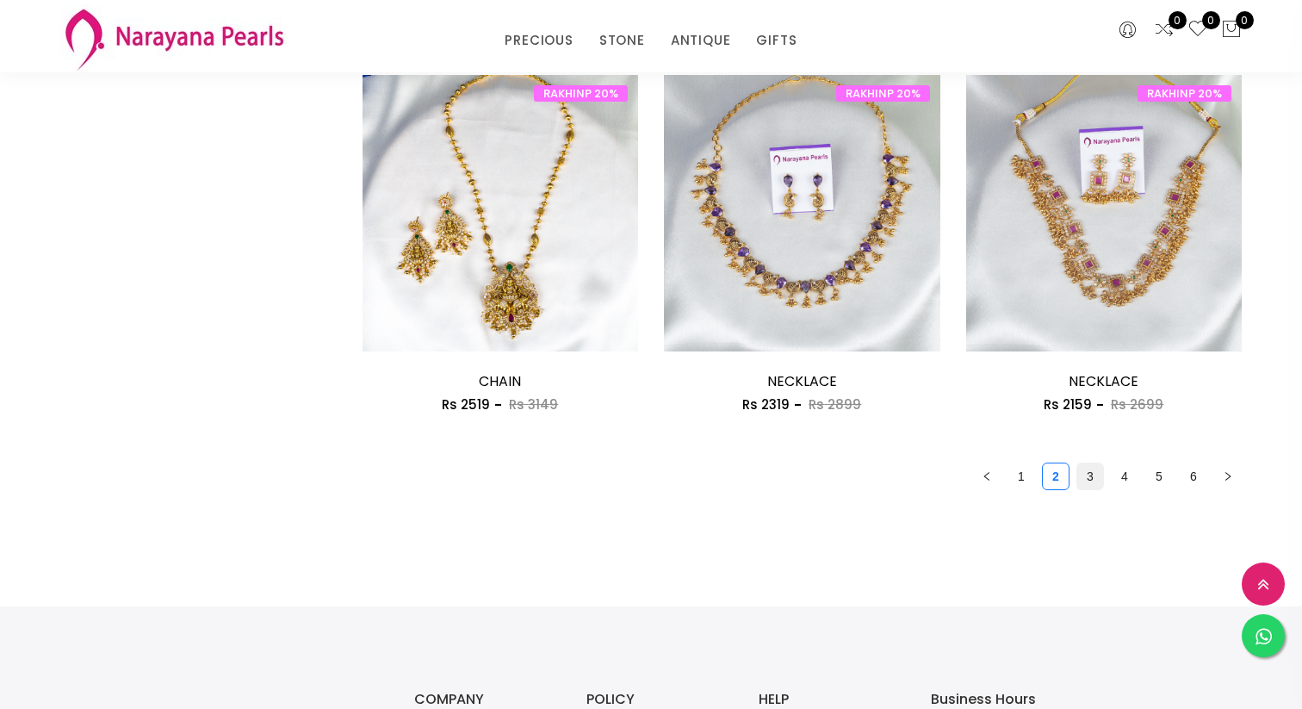
click at [1091, 482] on link "3" at bounding box center [1090, 476] width 26 height 26
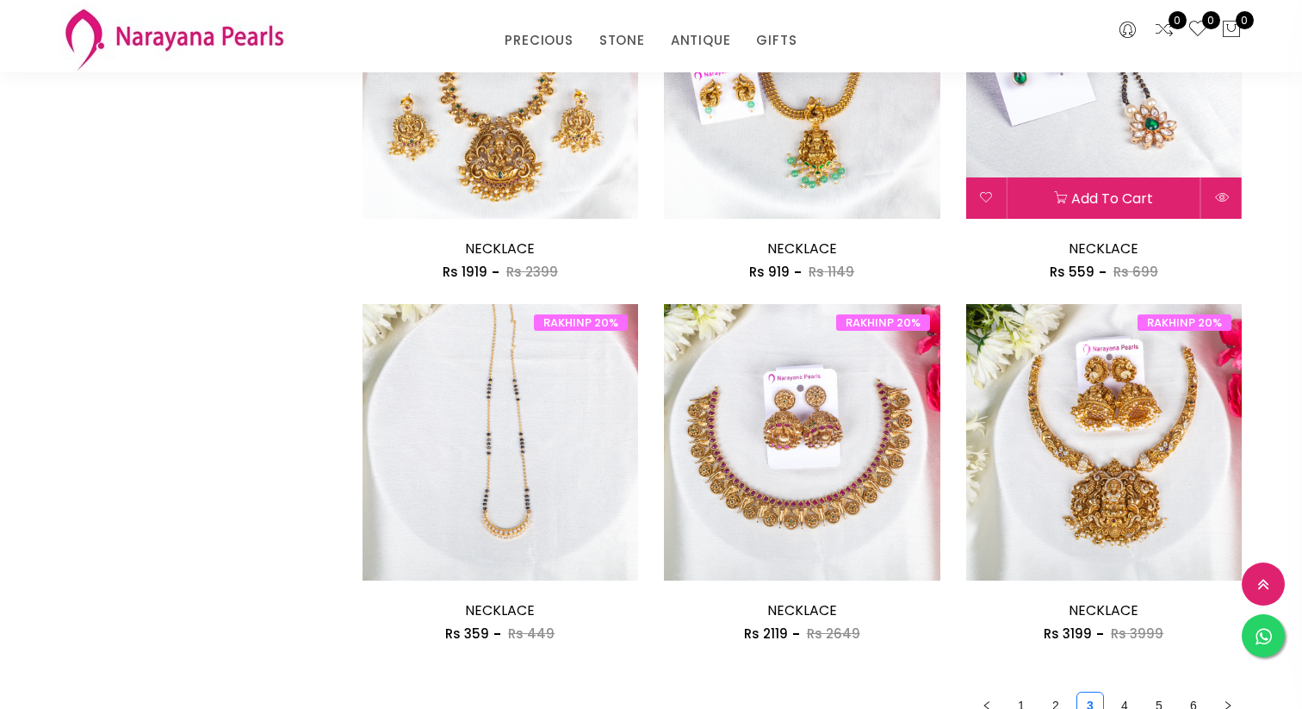
scroll to position [2169, 0]
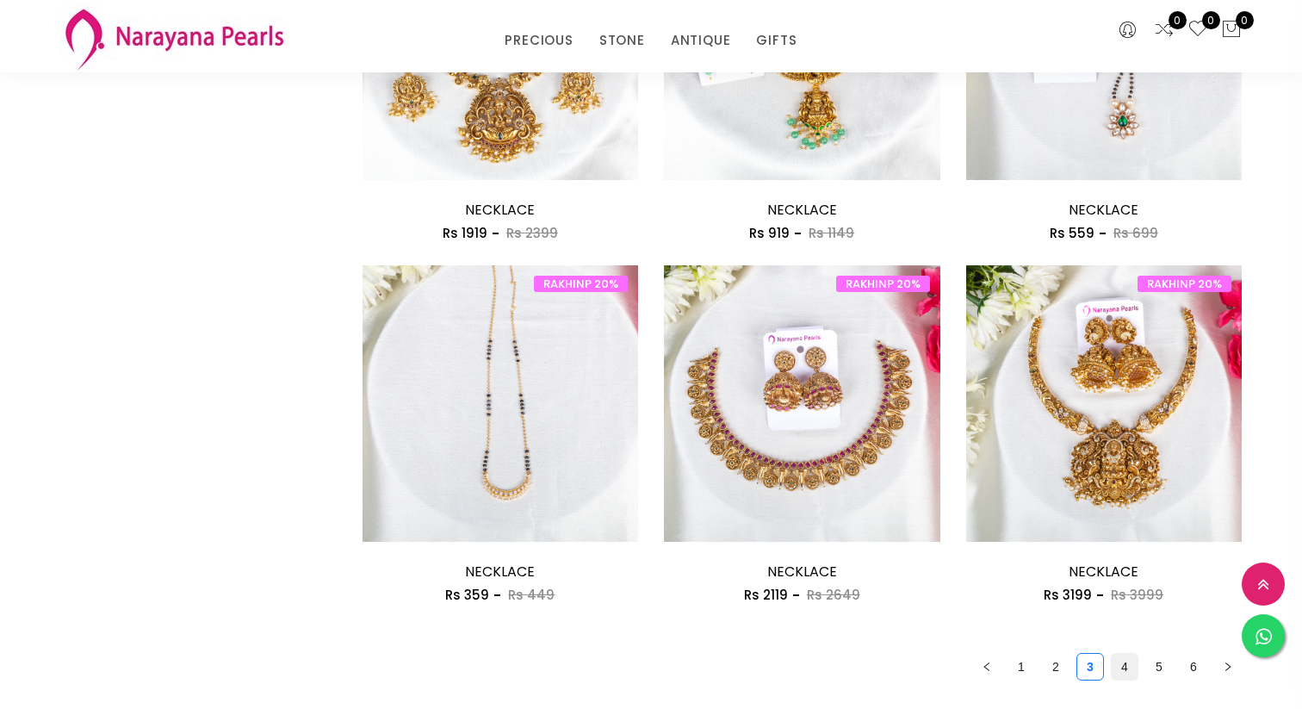
click at [1126, 667] on link "4" at bounding box center [1125, 667] width 26 height 26
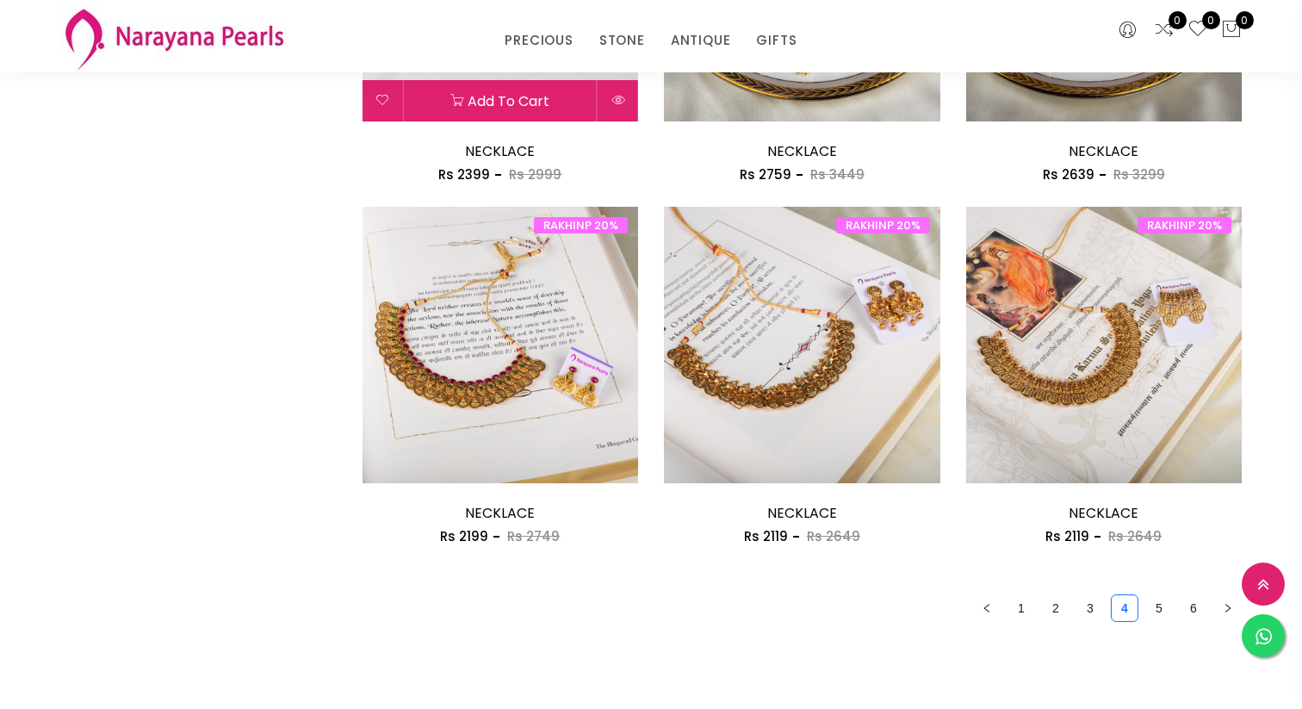
scroll to position [2250, 0]
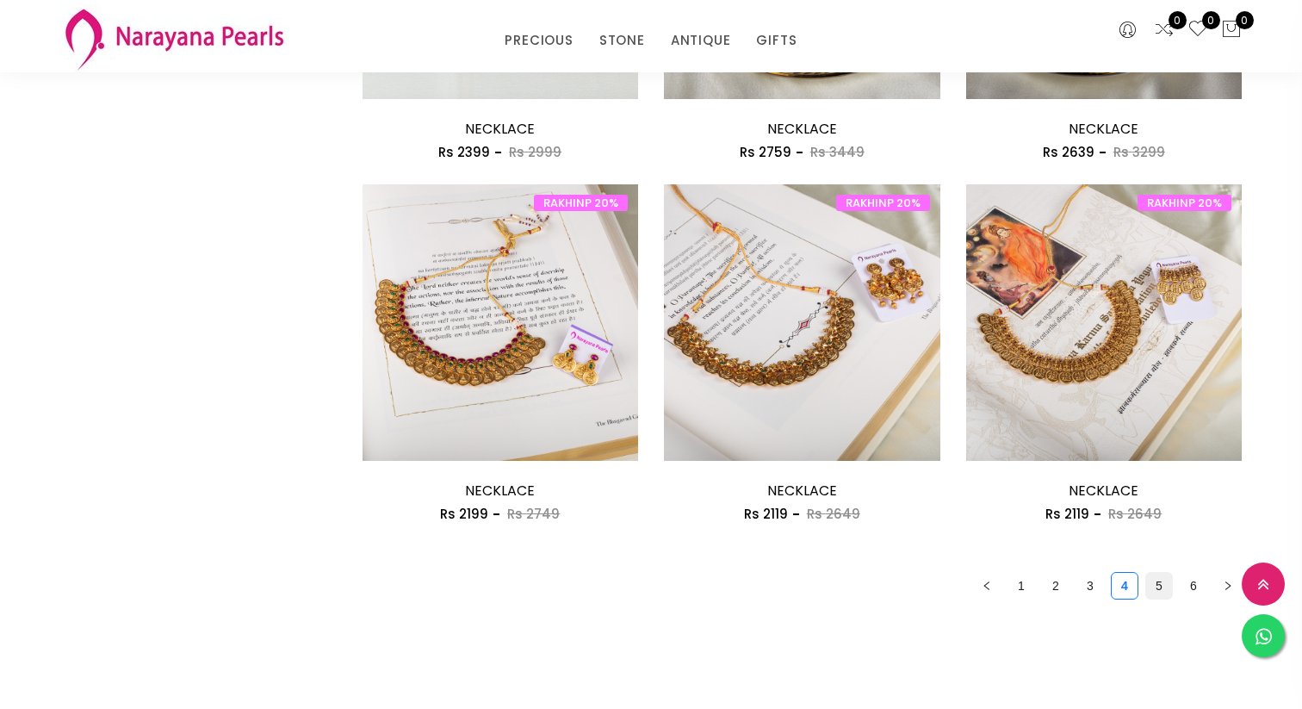
click at [1162, 591] on link "5" at bounding box center [1159, 586] width 26 height 26
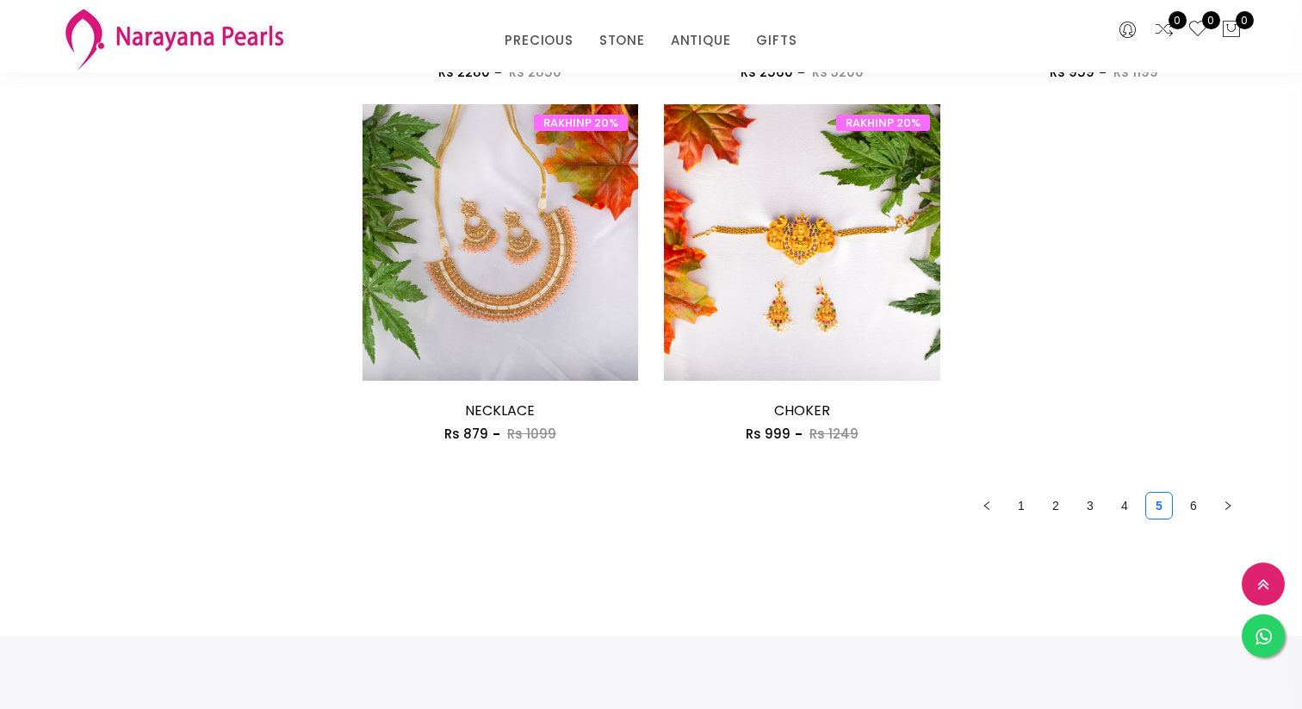
scroll to position [2431, 0]
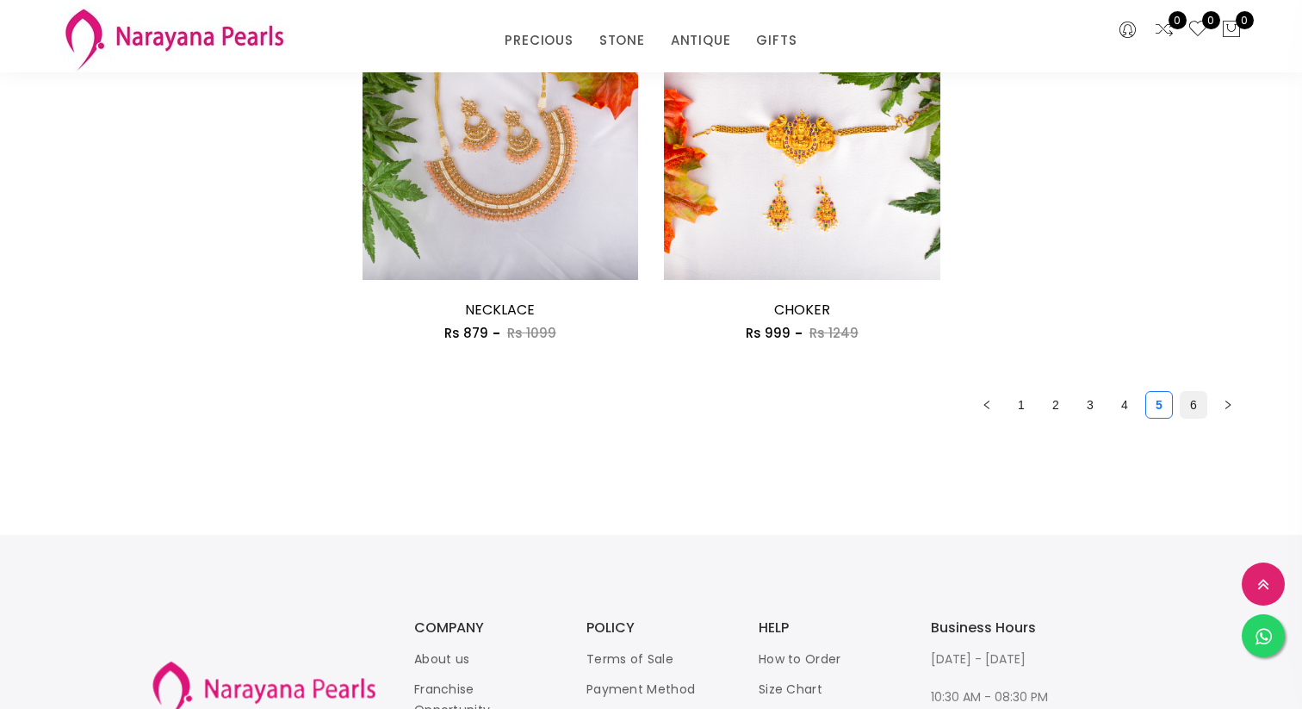
click at [1189, 406] on link "6" at bounding box center [1194, 405] width 26 height 26
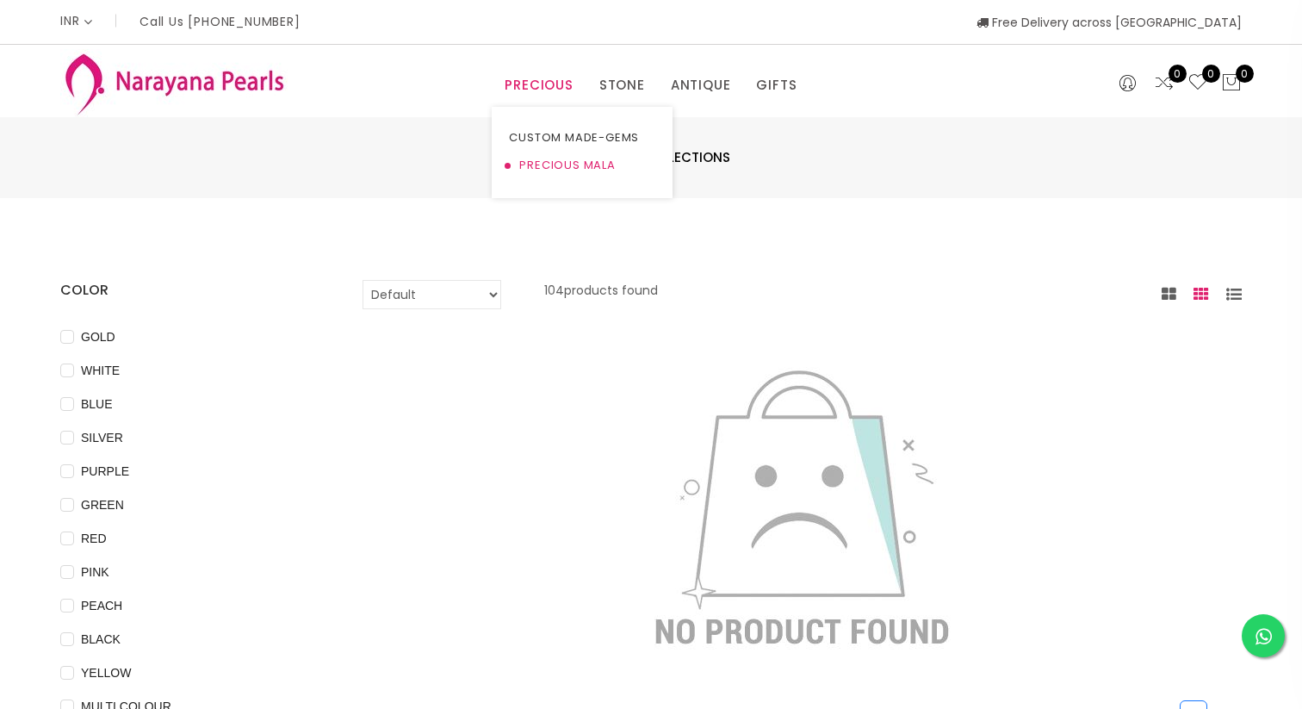
click at [553, 167] on link "PRECIOUS MALA" at bounding box center [582, 166] width 146 height 28
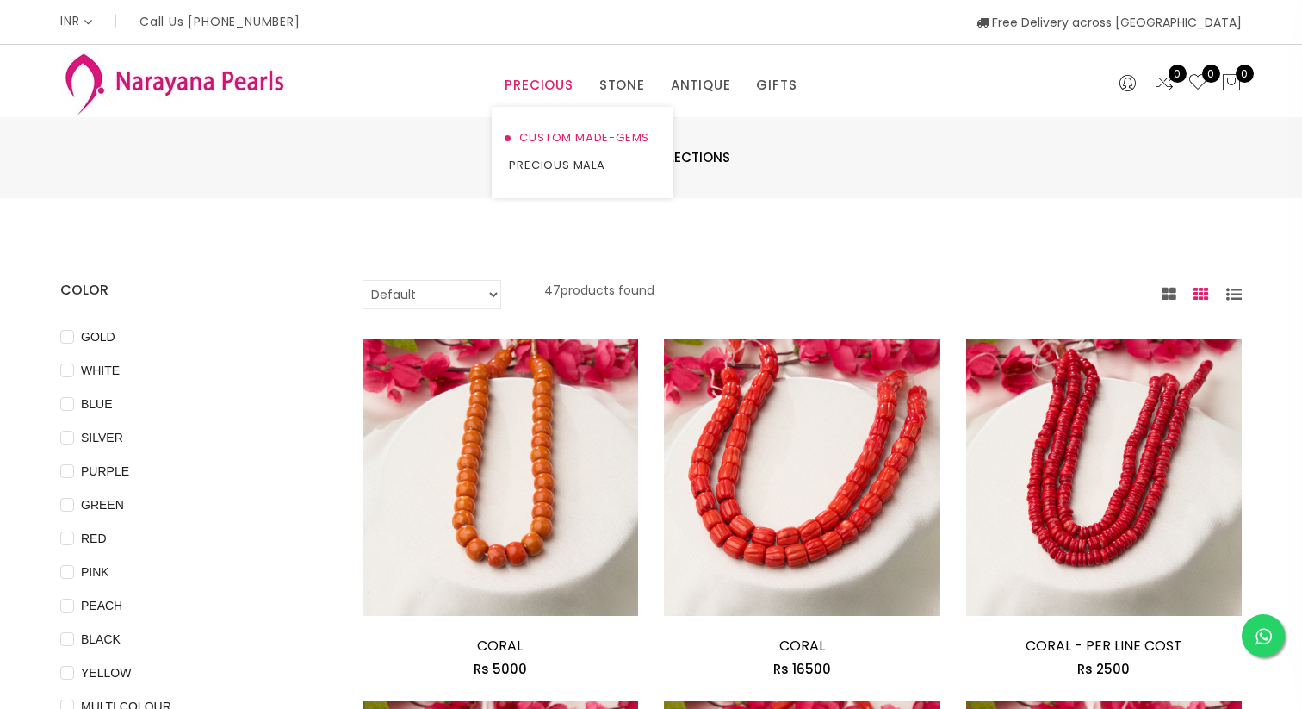
click at [550, 133] on link "CUSTOM MADE-GEMS" at bounding box center [582, 138] width 146 height 28
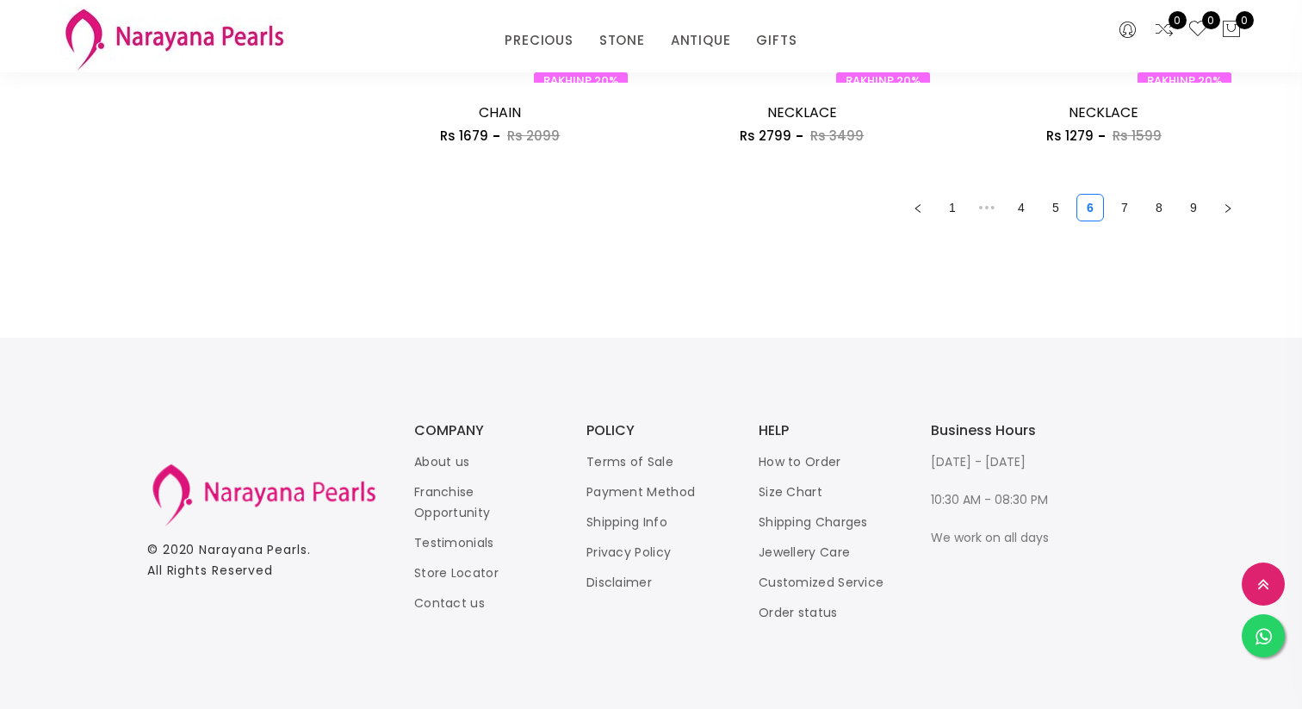
scroll to position [2589, 0]
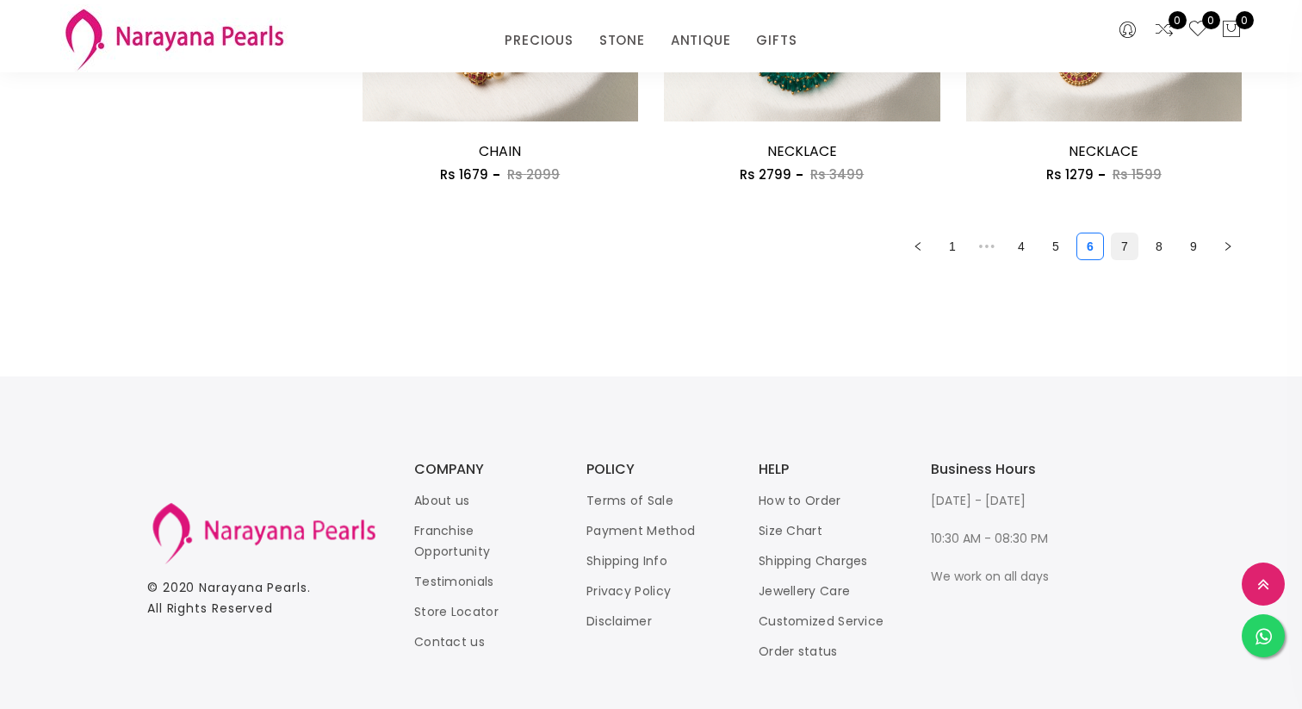
click at [1121, 251] on link "7" at bounding box center [1125, 246] width 26 height 26
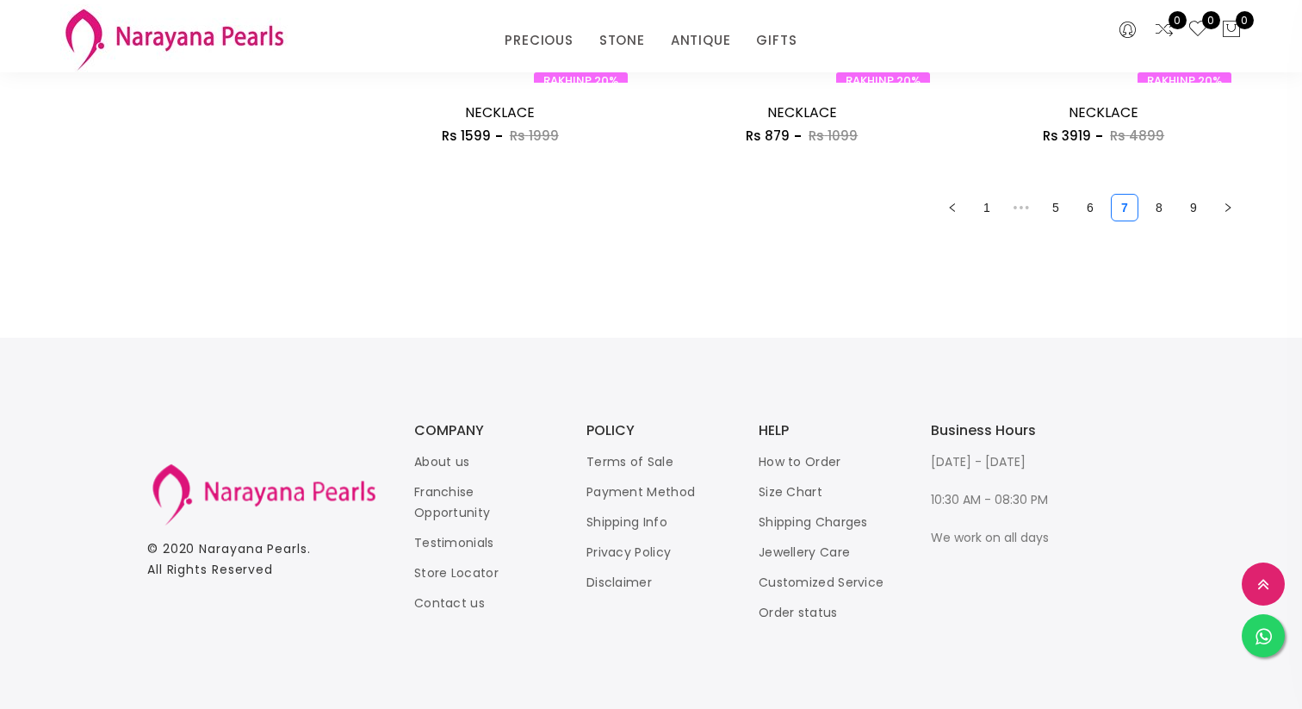
scroll to position [2631, 0]
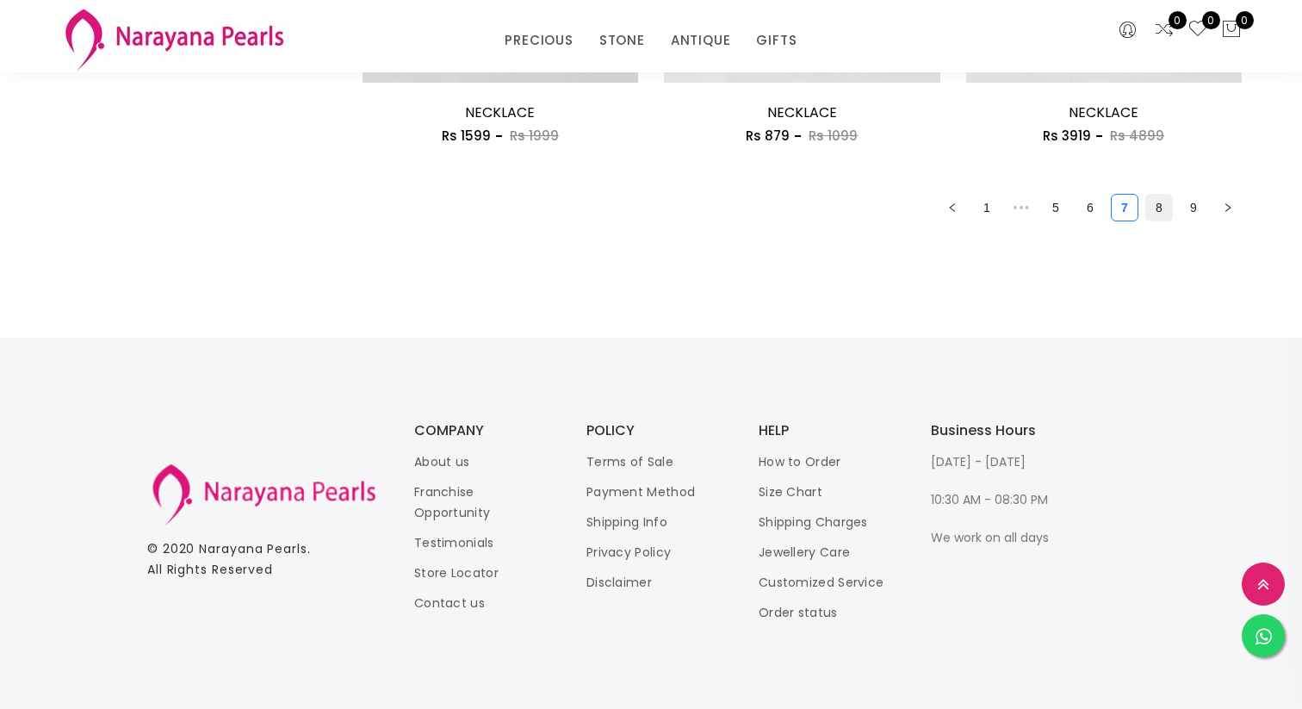
click at [1163, 205] on link "8" at bounding box center [1159, 208] width 26 height 26
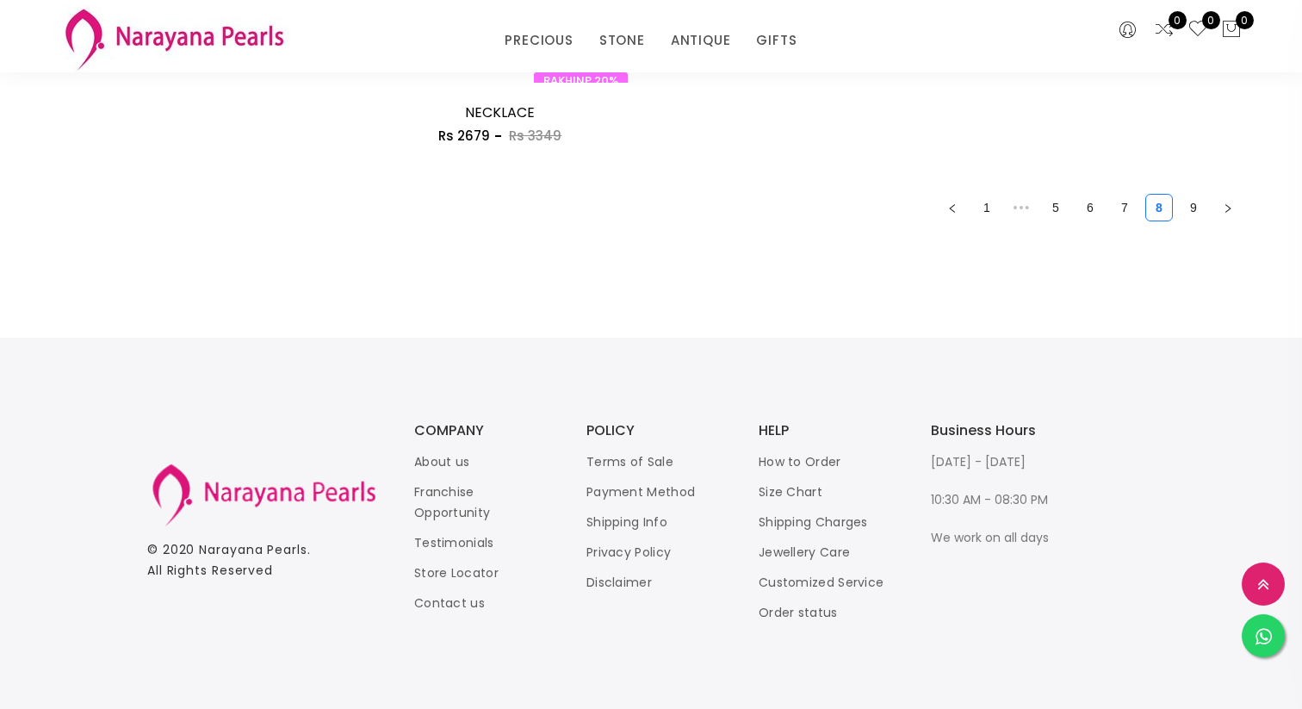
scroll to position [2042, 0]
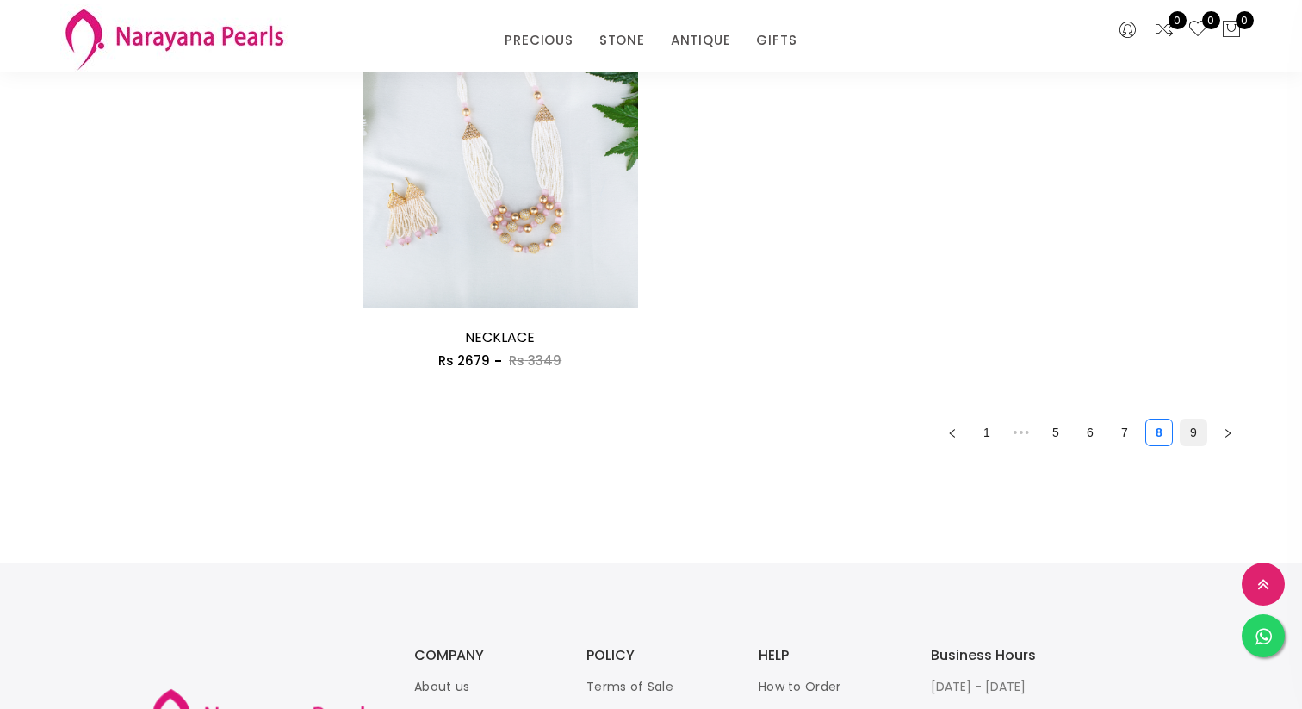
click at [1194, 434] on link "9" at bounding box center [1194, 432] width 26 height 26
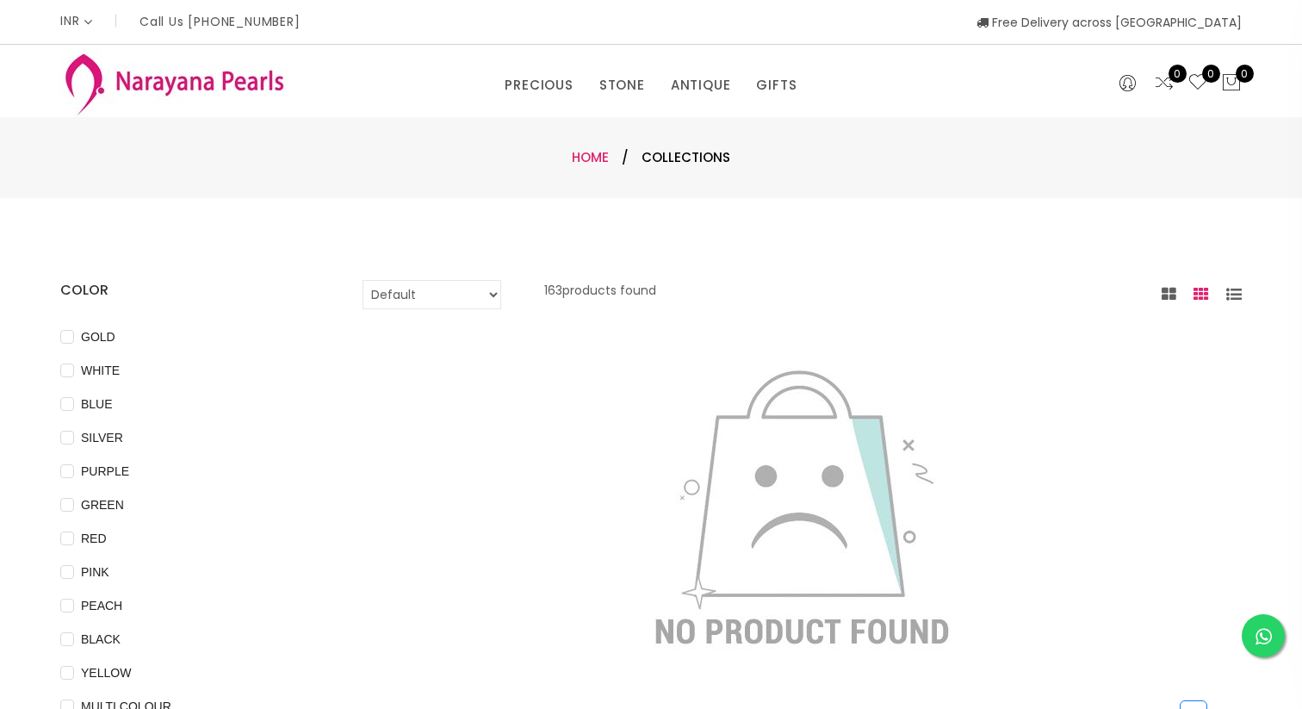
click at [586, 160] on link "Home" at bounding box center [590, 157] width 37 height 18
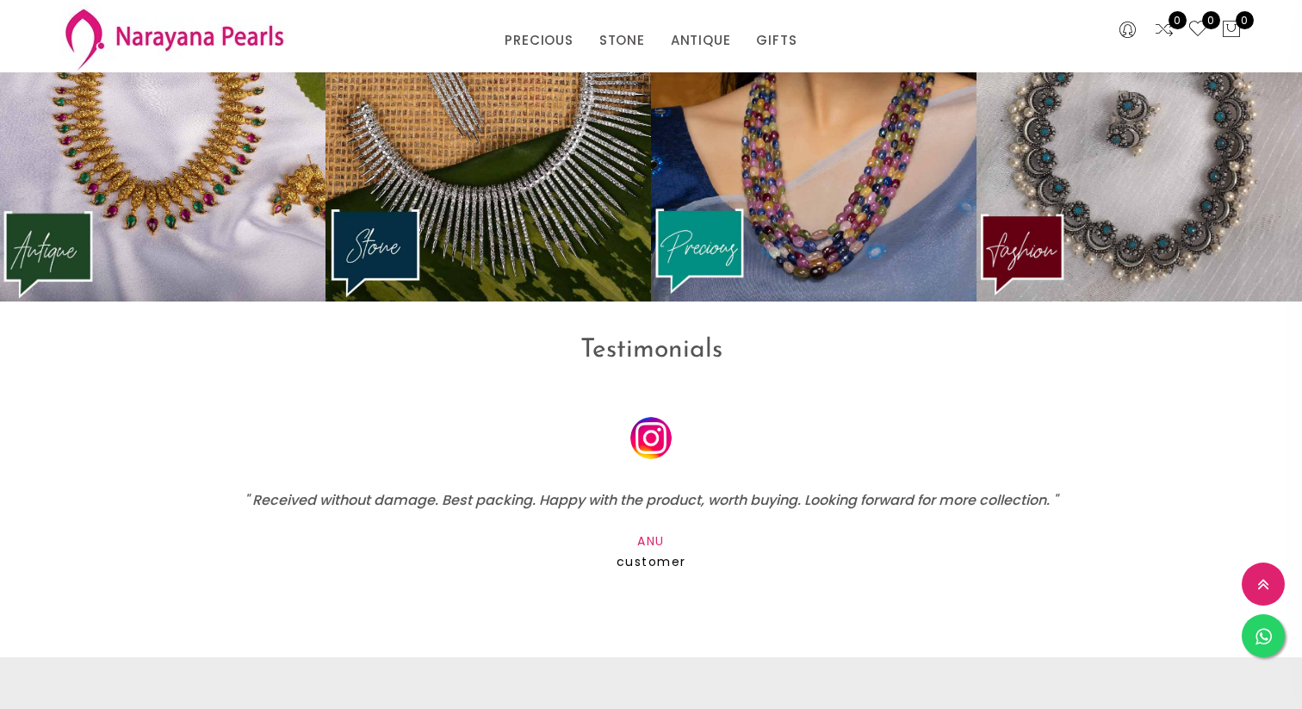
scroll to position [2354, 0]
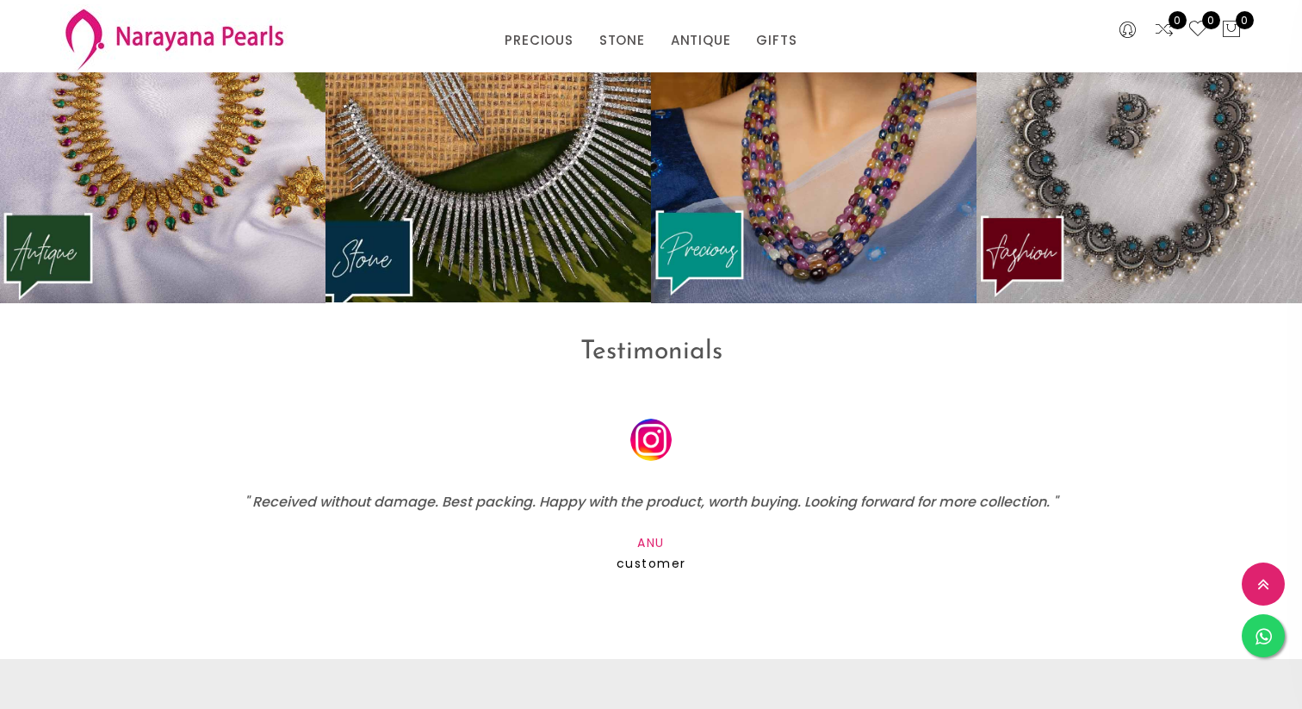
click at [425, 213] on img at bounding box center [488, 131] width 358 height 376
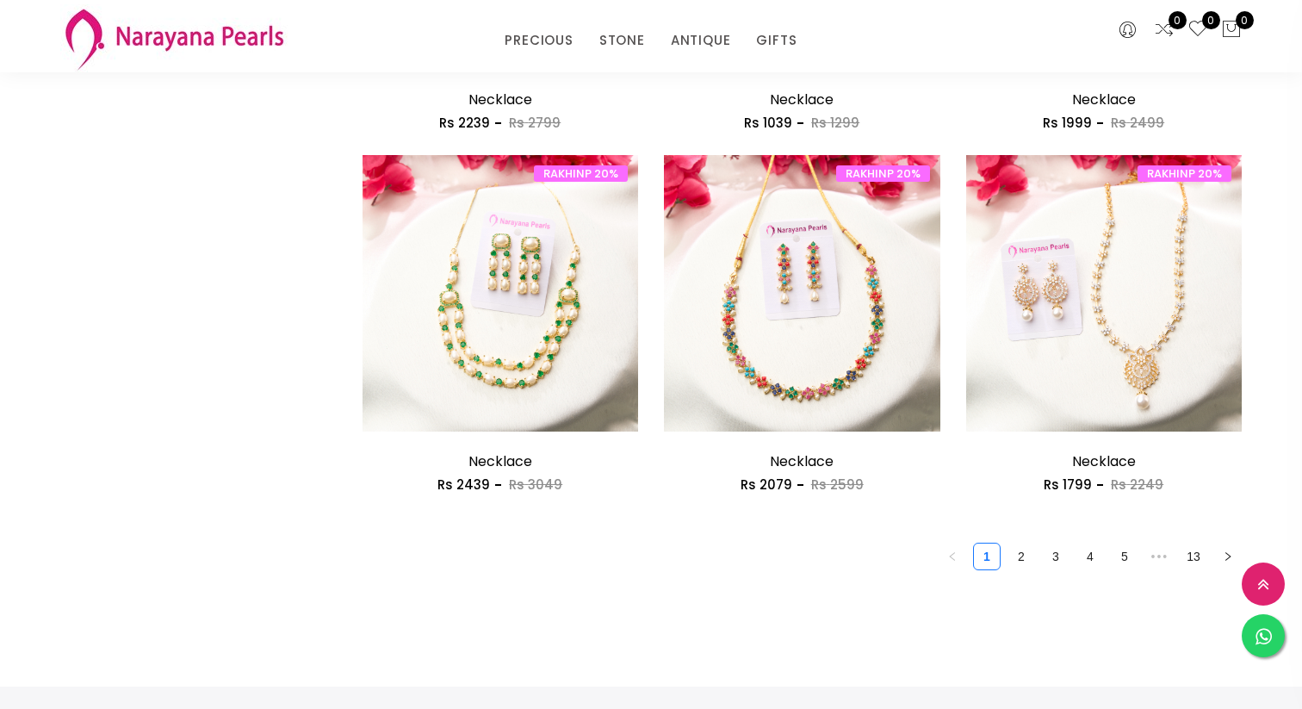
scroll to position [2284, 0]
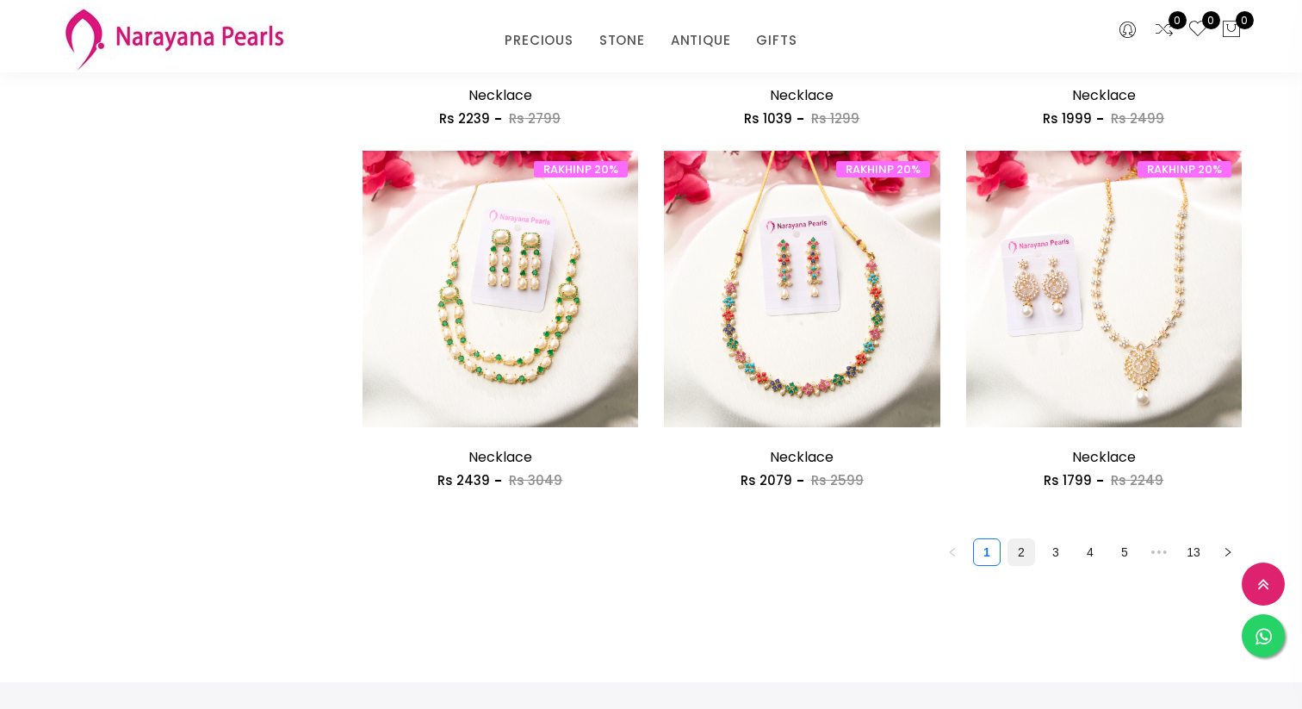
click at [1016, 552] on link "2" at bounding box center [1021, 552] width 26 height 26
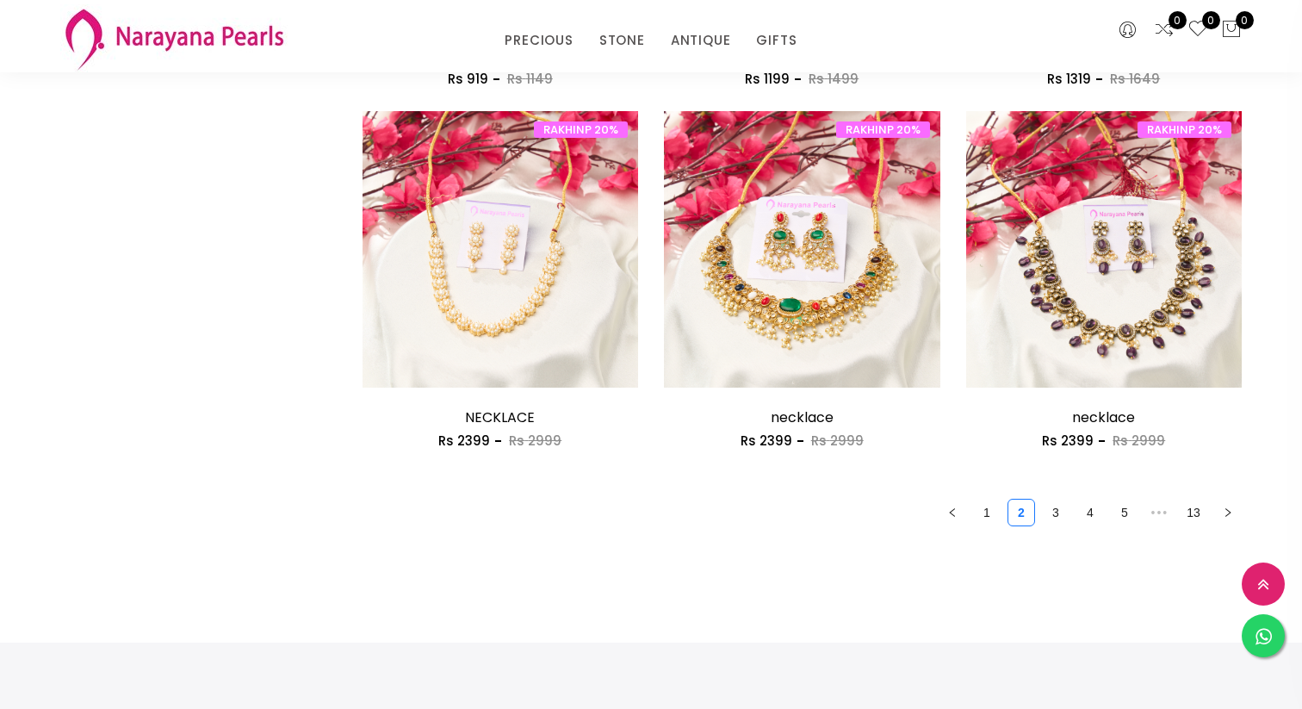
scroll to position [2324, 0]
click at [1059, 515] on link "3" at bounding box center [1056, 512] width 26 height 26
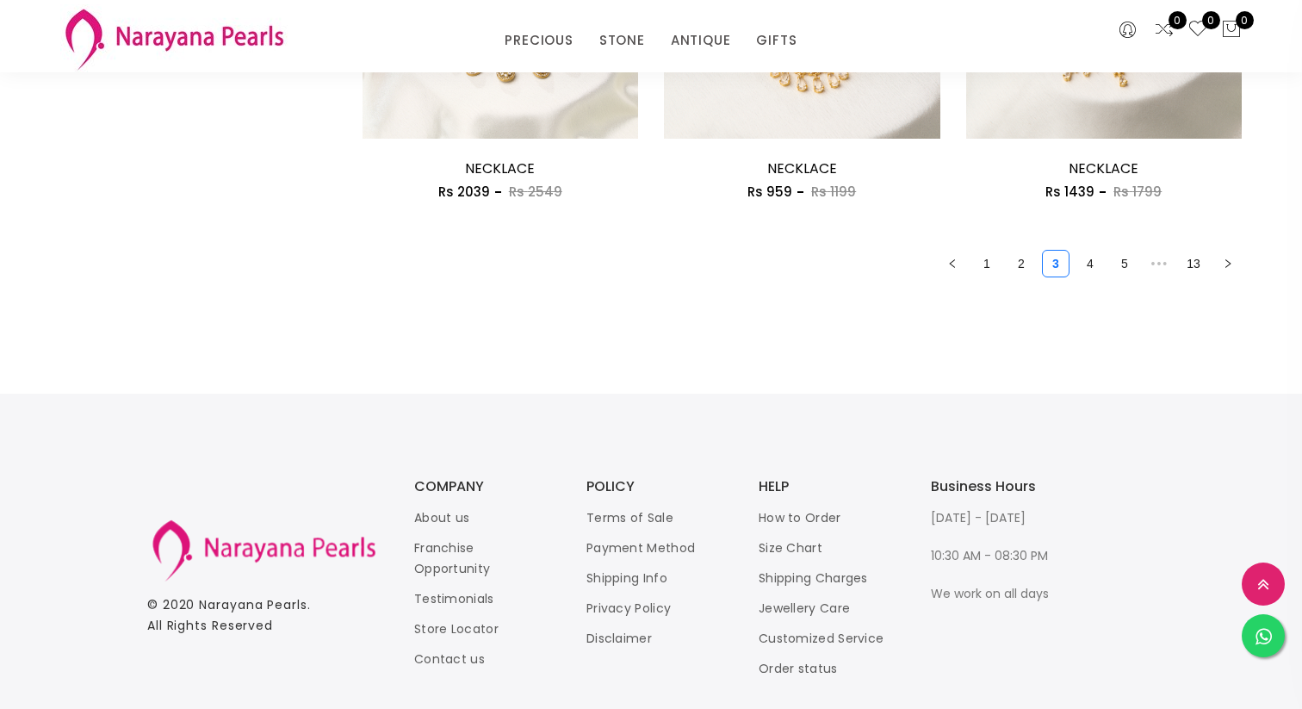
scroll to position [2631, 0]
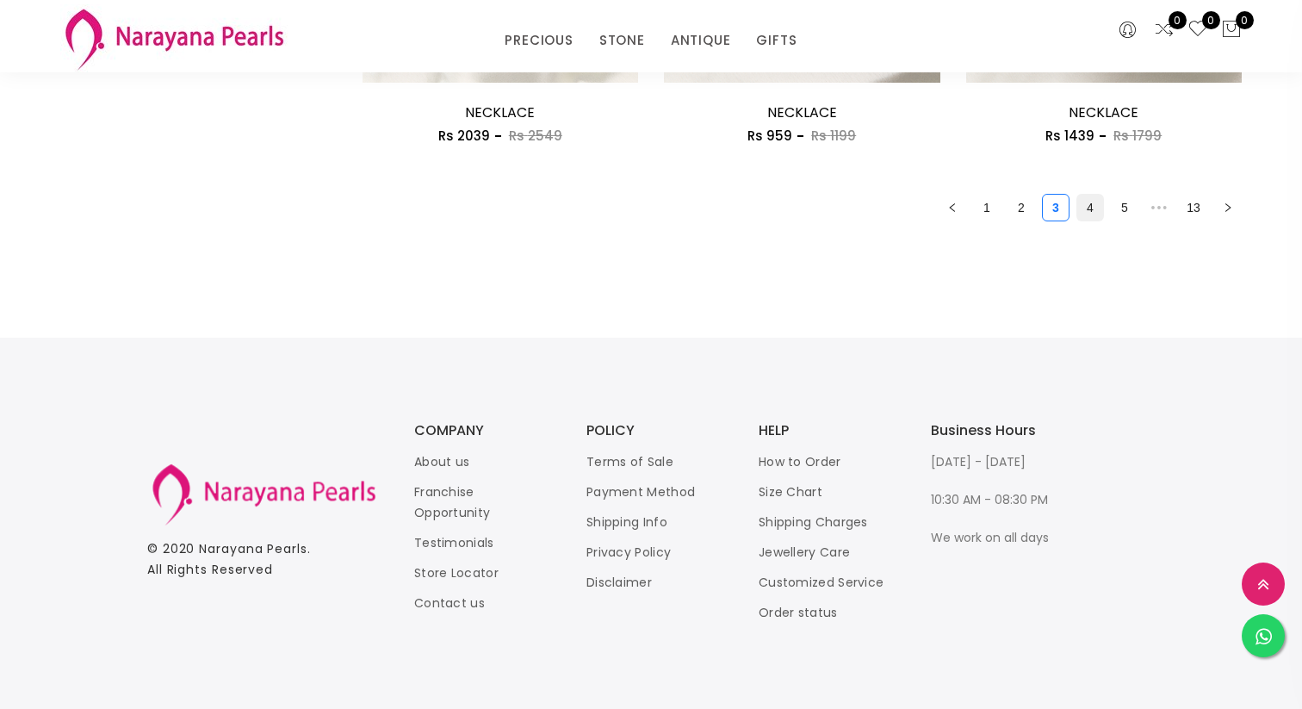
click at [1084, 211] on link "4" at bounding box center [1090, 208] width 26 height 26
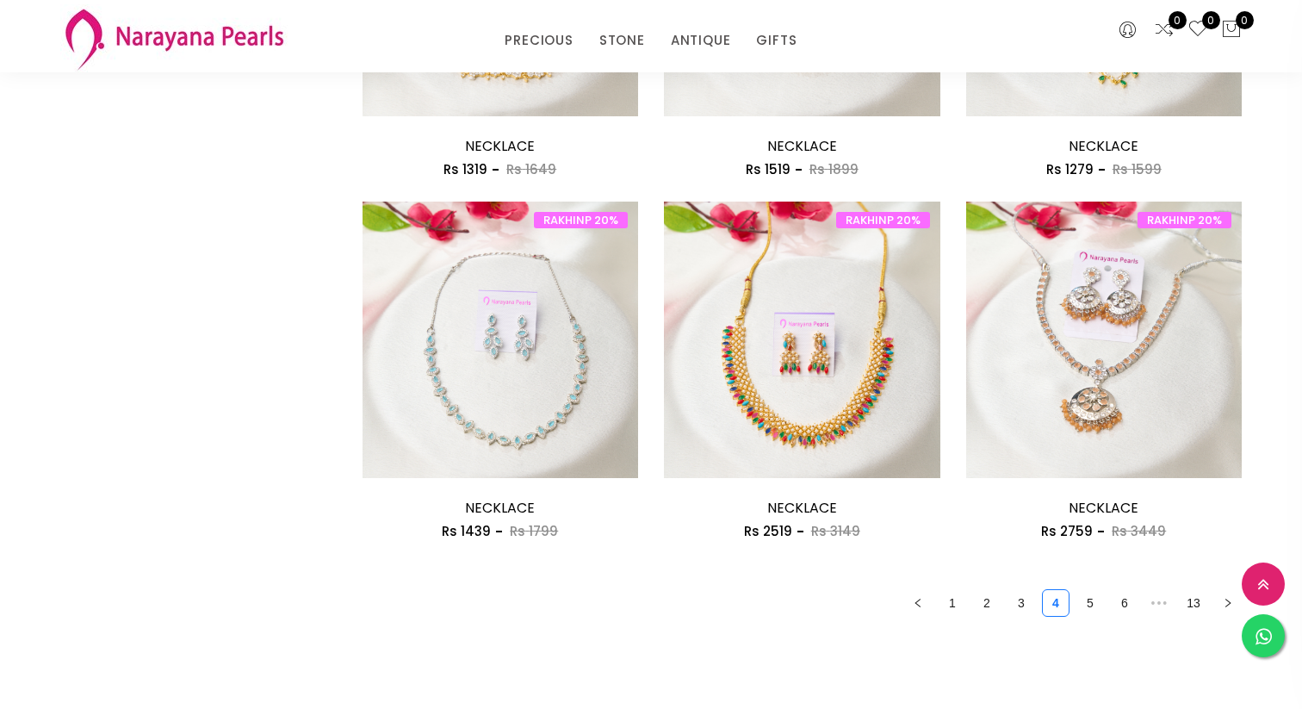
scroll to position [2236, 0]
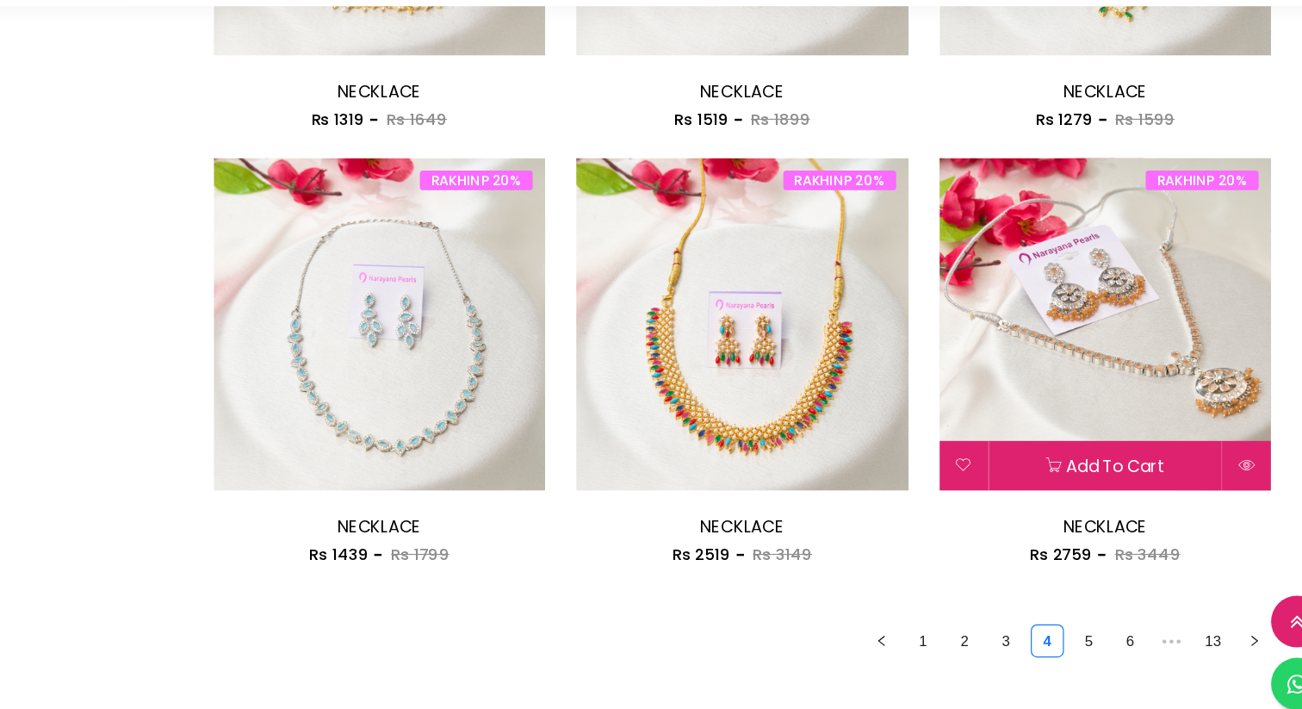
click at [1109, 390] on img at bounding box center [1104, 337] width 276 height 276
